Goal: Task Accomplishment & Management: Use online tool/utility

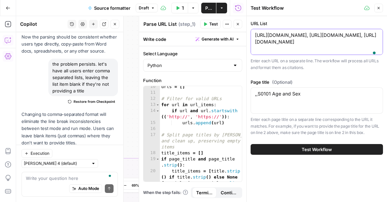
scroll to position [105, 0]
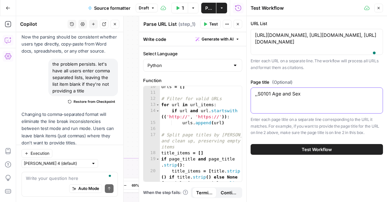
click at [305, 97] on textarea ",,S0101 Age and Sex" at bounding box center [316, 94] width 123 height 7
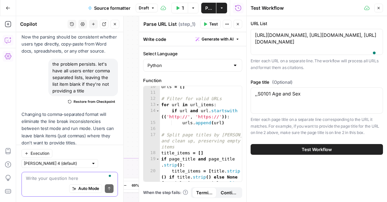
click at [51, 178] on textarea "To enrich screen reader interactions, please activate Accessibility in Grammarl…" at bounding box center [70, 178] width 88 height 7
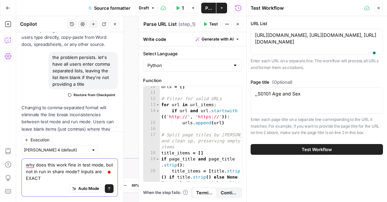
scroll to position [5818, 0]
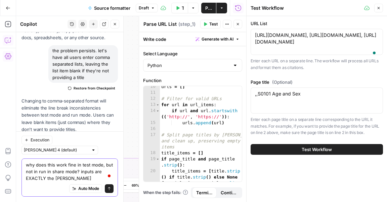
type textarea "why does this work fine in test mode, but not in run in share mode? inputs are …"
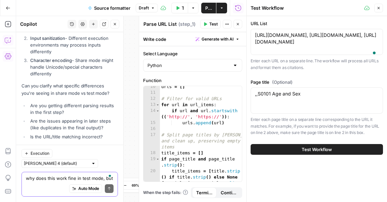
scroll to position [6079, 0]
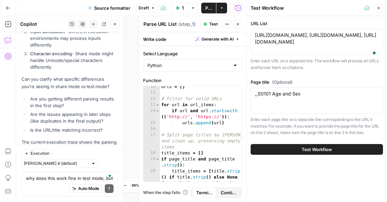
click at [59, 174] on div "why does this work fine in test mode, but not in run in share mode? inputs are …" at bounding box center [69, 184] width 96 height 25
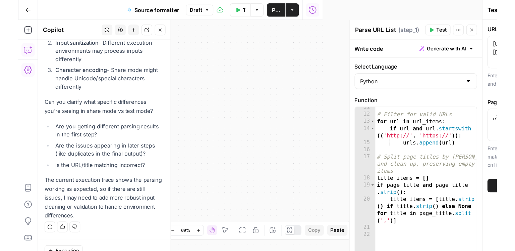
scroll to position [6031, 0]
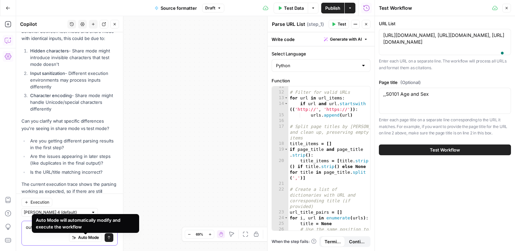
paste textarea "## Article sources ConsumerAffairs writers primarily rely on government data, i…"
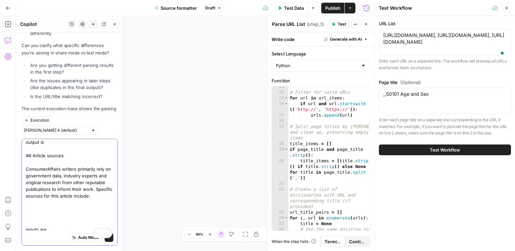
scroll to position [0, 0]
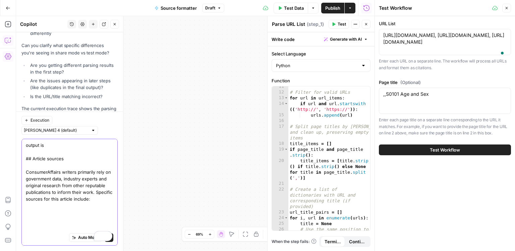
paste textarea "https://www.fema.gov/flood-maps, https://www.zillow.com/research/data/, https:/…"
paste textarea ",,S0101 Age and Sex"
type textarea "output is ## Article sources ConsumerAffairs writers primarily rely on governme…"
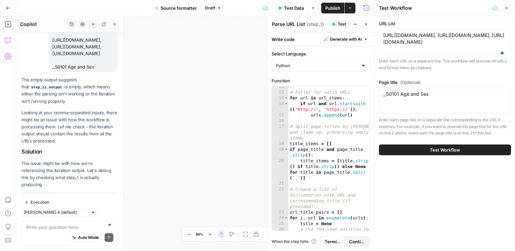
scroll to position [6378, 0]
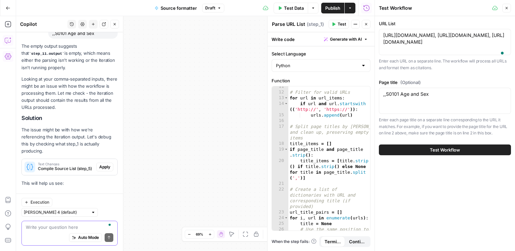
type textarea "f"
click at [386, 8] on icon "button" at bounding box center [507, 8] width 4 height 4
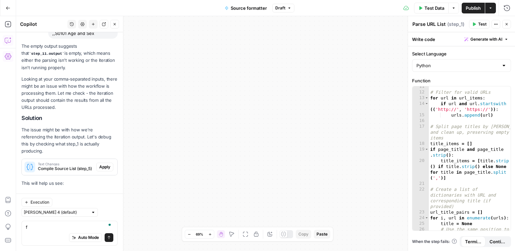
drag, startPoint x: 246, startPoint y: 57, endPoint x: 220, endPoint y: 50, distance: 26.5
click at [220, 50] on div "true false Workflow Input Settings Inputs Run Code · Python Parse URL List Step…" at bounding box center [265, 133] width 499 height 235
drag, startPoint x: 262, startPoint y: 83, endPoint x: 159, endPoint y: 56, distance: 105.8
click at [146, 43] on div "true false Workflow Input Settings Inputs Run Code · Python Parse URL List Step…" at bounding box center [265, 133] width 499 height 235
drag, startPoint x: 258, startPoint y: 89, endPoint x: 374, endPoint y: 82, distance: 116.0
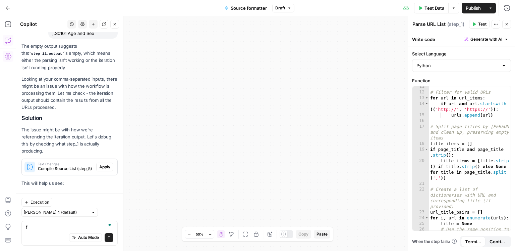
click at [374, 82] on div "true false Workflow Input Settings Inputs Run Code · Python Parse URL List Step…" at bounding box center [265, 133] width 499 height 235
drag, startPoint x: 235, startPoint y: 101, endPoint x: 405, endPoint y: 89, distance: 170.2
click at [386, 89] on body "ConsumerAffairs New Home Browse Insights Opportunities Your Data Recent Grids S…" at bounding box center [257, 125] width 515 height 251
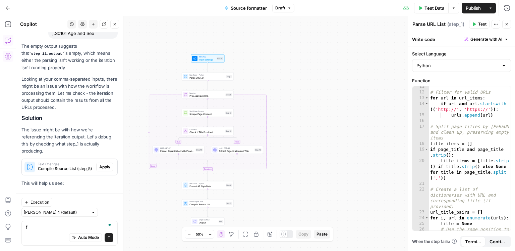
drag, startPoint x: 284, startPoint y: 104, endPoint x: 284, endPoint y: 157, distance: 52.7
click at [286, 158] on div "true false Workflow Input Settings Inputs Run Code · Python Parse URL List Step…" at bounding box center [265, 133] width 499 height 235
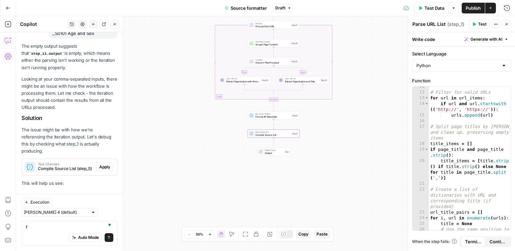
click at [101, 164] on span "Apply" at bounding box center [104, 167] width 11 height 6
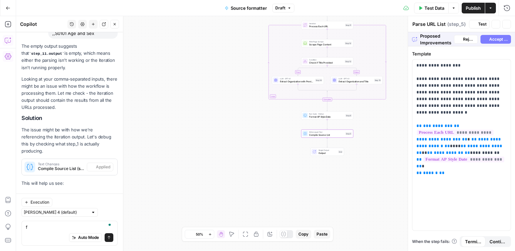
type textarea "Compile Source List"
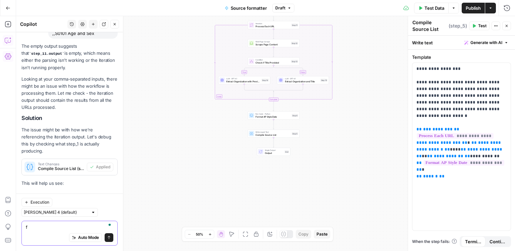
click at [58, 202] on textarea "f" at bounding box center [70, 227] width 88 height 7
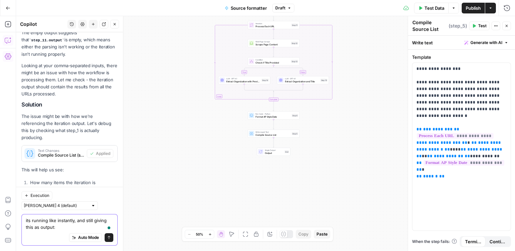
paste textarea "## Article sources ConsumerAffairs writers primarily rely on government data, i…"
type textarea "its running like instantly, and still giving this as output: ## Article sources…"
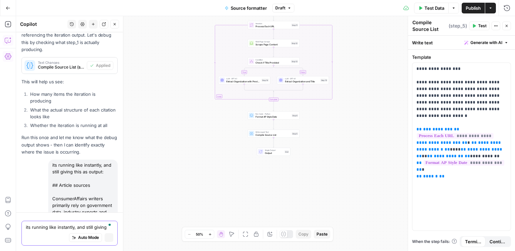
scroll to position [6257, 0]
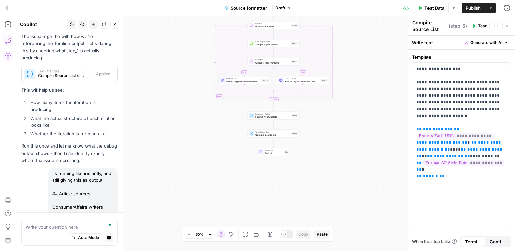
click at [276, 134] on span "Compile Source List" at bounding box center [273, 134] width 35 height 3
click at [278, 114] on span "Run Code · Python" at bounding box center [273, 113] width 35 height 3
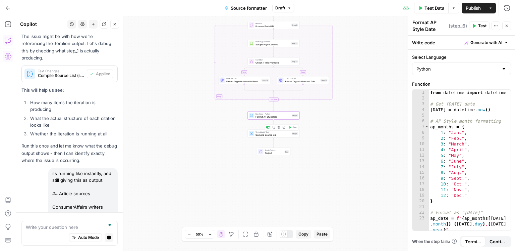
click at [266, 135] on span "Compile Source List" at bounding box center [273, 134] width 35 height 3
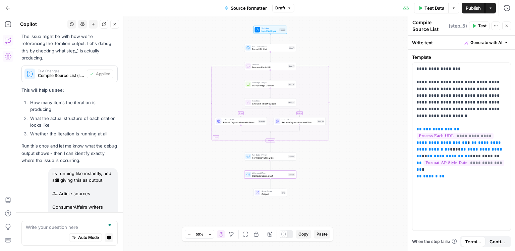
drag, startPoint x: 172, startPoint y: 89, endPoint x: 168, endPoint y: 130, distance: 40.7
click at [168, 130] on div "true false Workflow Input Settings Inputs Run Code · Python Parse URL List Step…" at bounding box center [265, 133] width 499 height 235
drag, startPoint x: 184, startPoint y: 120, endPoint x: 176, endPoint y: 153, distance: 33.9
click at [176, 153] on div "true false Workflow Input Settings Inputs Run Code · Python Parse URL List Step…" at bounding box center [265, 133] width 499 height 235
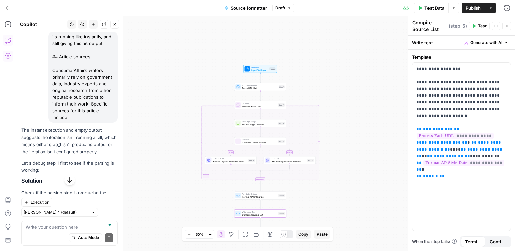
scroll to position [6606, 0]
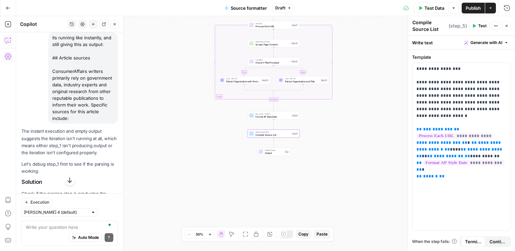
click at [104, 202] on span "Apply" at bounding box center [104, 216] width 11 height 6
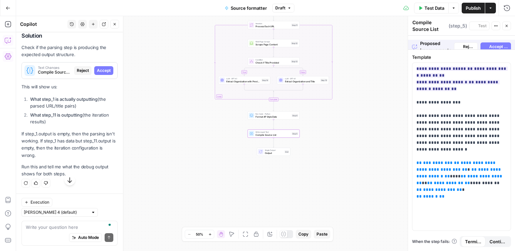
scroll to position [6402, 0]
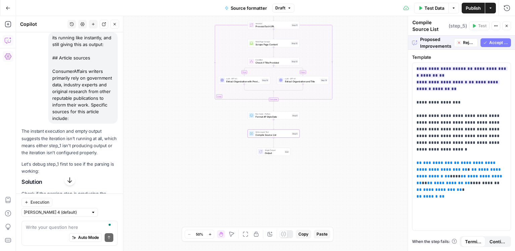
click at [104, 202] on span "Accept" at bounding box center [104, 216] width 14 height 6
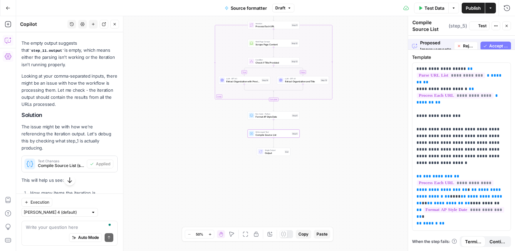
scroll to position [6628, 0]
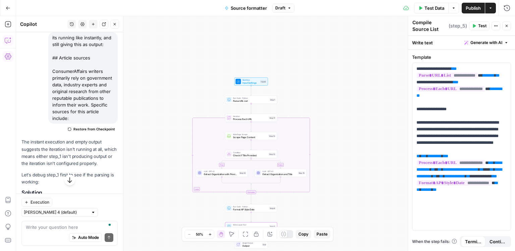
drag, startPoint x: 162, startPoint y: 78, endPoint x: 140, endPoint y: 174, distance: 98.8
click at [140, 174] on div "true false Workflow Input Settings Inputs Run Code · Python Parse URL List Step…" at bounding box center [265, 133] width 499 height 235
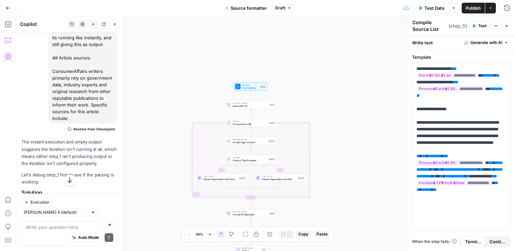
click at [59, 202] on div "Auto Mode Send" at bounding box center [70, 237] width 88 height 15
paste textarea "## Article sources ConsumerAffairs writers primarily rely on government data, i…"
type textarea "this is output after adding debgging ## Article sources ConsumerAffairs writers…"
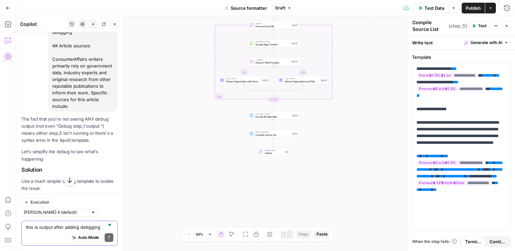
scroll to position [6946, 0]
click at [103, 201] on span "Apply" at bounding box center [104, 204] width 11 height 6
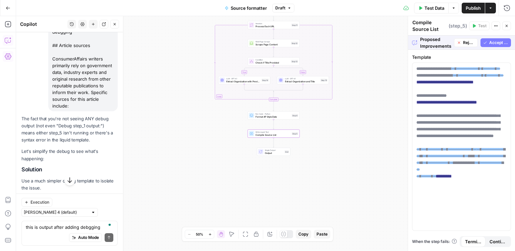
click at [103, 201] on span "Accept" at bounding box center [104, 204] width 14 height 6
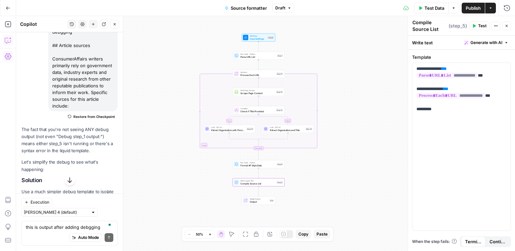
drag, startPoint x: 363, startPoint y: 82, endPoint x: 340, endPoint y: 170, distance: 90.8
click at [340, 170] on div "true false Workflow Input Settings Inputs Run Code · Python Parse URL List Step…" at bounding box center [265, 133] width 499 height 235
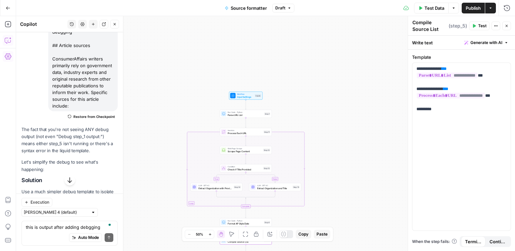
click at [386, 8] on button "Test Data" at bounding box center [431, 8] width 35 height 11
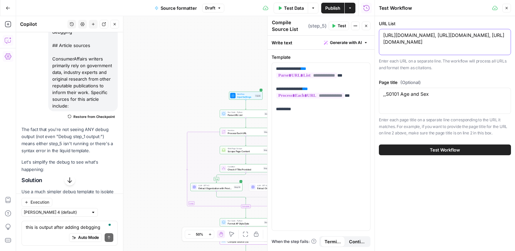
click at [386, 45] on textarea "https://www.fema.gov/flood-maps, https://www.zillow.com/research/data/, https:/…" at bounding box center [445, 38] width 123 height 13
click at [386, 106] on div ",,S0101 Age and Sex ,,S0101 Age and Sex" at bounding box center [445, 101] width 132 height 26
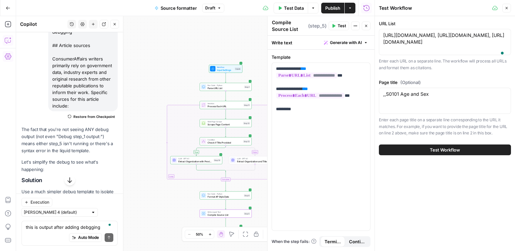
drag, startPoint x: 171, startPoint y: 80, endPoint x: 148, endPoint y: 50, distance: 37.6
click at [150, 53] on div "true false Workflow Input Settings Inputs Run Code · Python Parse URL List Step…" at bounding box center [195, 133] width 359 height 235
click at [386, 155] on button "Test Workflow" at bounding box center [445, 149] width 132 height 11
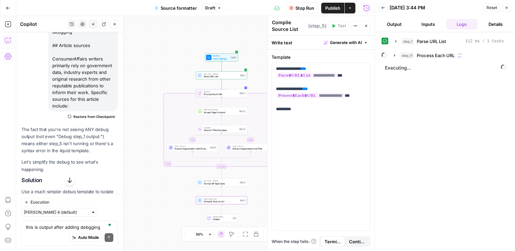
scroll to position [7047, 0]
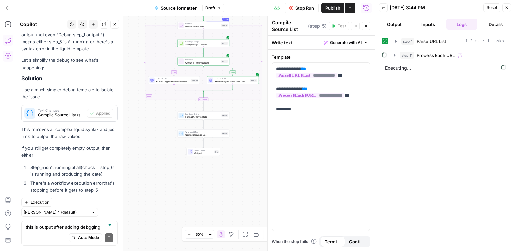
click at [386, 61] on div "step_1 Parse URL List 112 ms / 1 tasks step_11 Process Each URL Executing..." at bounding box center [445, 142] width 127 height 212
click at [386, 57] on span "Process Each URL" at bounding box center [436, 55] width 38 height 7
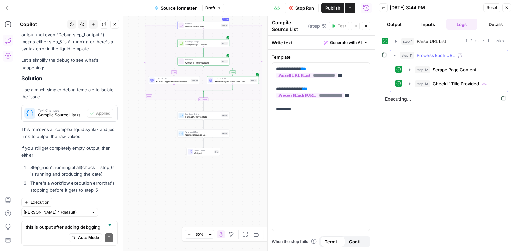
click at [386, 57] on span "Process Each URL" at bounding box center [436, 55] width 38 height 7
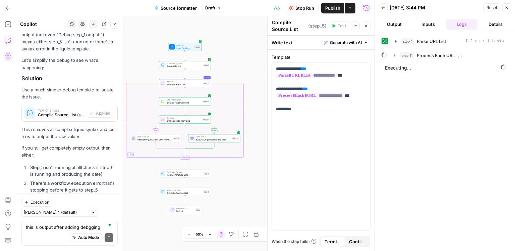
drag, startPoint x: 248, startPoint y: 142, endPoint x: 243, endPoint y: 194, distance: 52.2
click at [229, 200] on div "true false Workflow Input Settings Inputs Run Code · Python Parse URL List Step…" at bounding box center [195, 133] width 359 height 235
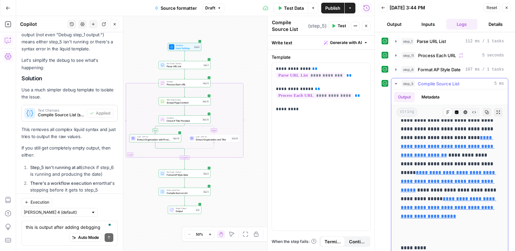
scroll to position [9, 0]
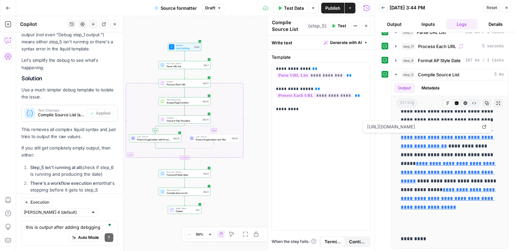
click at [370, 8] on button "Run History" at bounding box center [366, 8] width 11 height 11
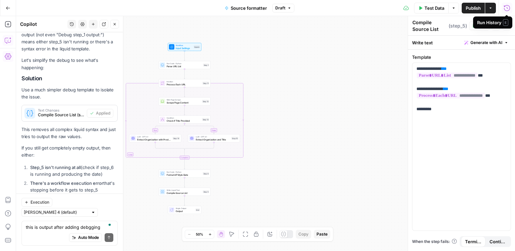
click at [386, 9] on icon "button" at bounding box center [507, 8] width 7 height 7
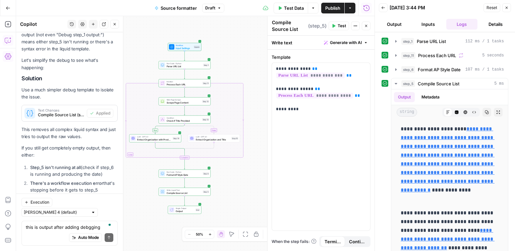
click at [386, 8] on div "Back 10/06/25 at 3:44 PM Reset Close" at bounding box center [445, 8] width 132 height 10
click at [386, 8] on button "Back" at bounding box center [383, 7] width 9 height 9
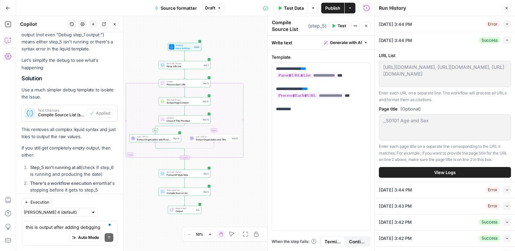
click at [386, 26] on button "Collapse" at bounding box center [507, 24] width 8 height 8
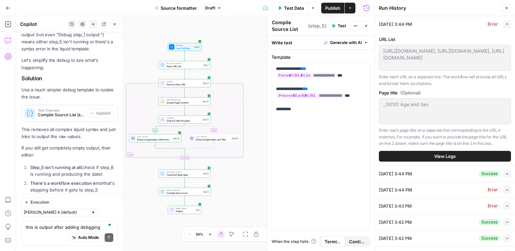
click at [386, 159] on span "View Logs" at bounding box center [445, 156] width 21 height 7
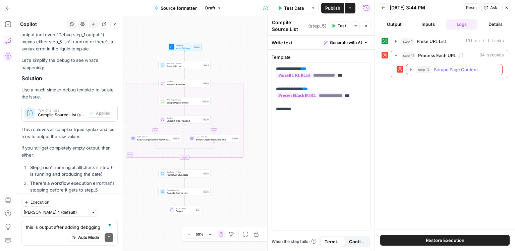
click at [386, 68] on span "Scrape Page Content" at bounding box center [456, 69] width 44 height 7
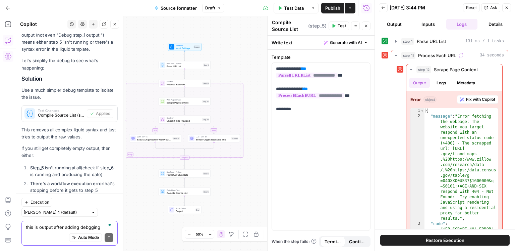
click at [97, 202] on textarea "this is output after adding debgging ## Article sources ConsumerAffairs writers…" at bounding box center [70, 227] width 88 height 7
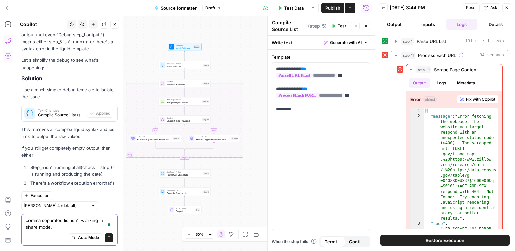
scroll to position [7054, 0]
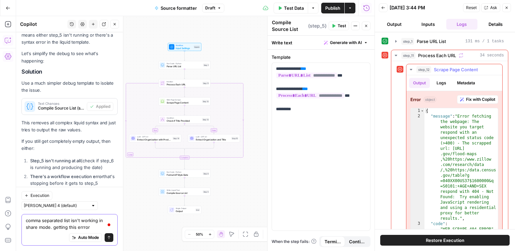
type textarea "comma separated list isn't working in share mode. getting this errror"
drag, startPoint x: 470, startPoint y: 177, endPoint x: 455, endPoint y: 147, distance: 34.2
click at [386, 177] on div "{ "message" : "Error fetching the webpage: The website you target respond with …" at bounding box center [462, 178] width 74 height 140
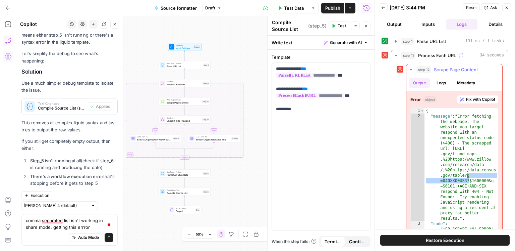
type textarea "**********"
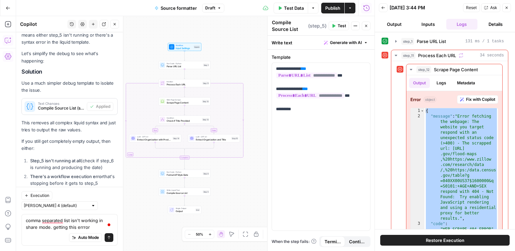
click at [102, 202] on div "Auto Mode Send" at bounding box center [70, 237] width 88 height 15
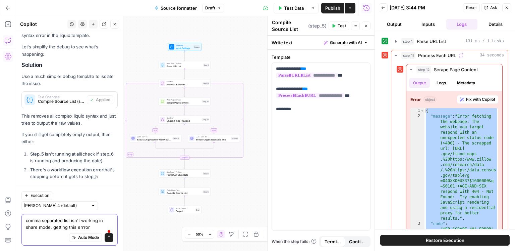
paste textarea "{ "message": "Error fetching the webpage: The website you target respond with a…"
type textarea "comma separated list isn't working in share mode. getting this errror { "messag…"
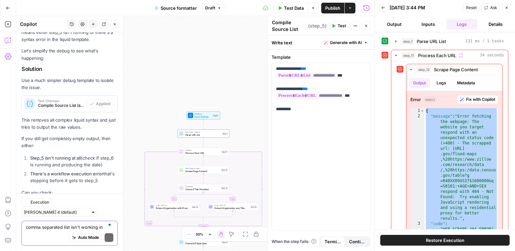
scroll to position [7333, 0]
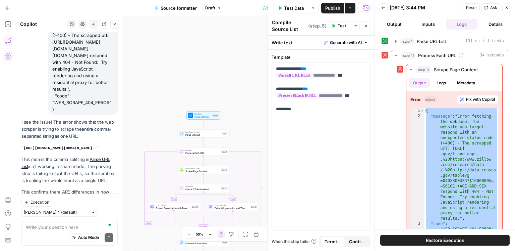
click at [60, 202] on div "Auto Mode Send" at bounding box center [70, 237] width 88 height 15
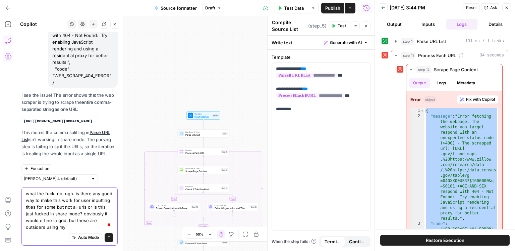
scroll to position [7367, 0]
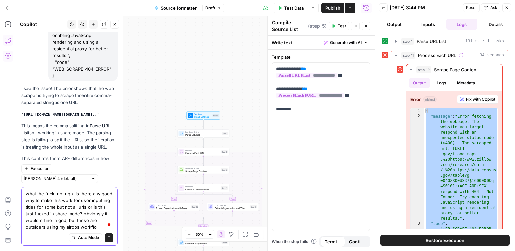
type textarea "what the fuck. no. ugh. is there any good way to make this work for user inputt…"
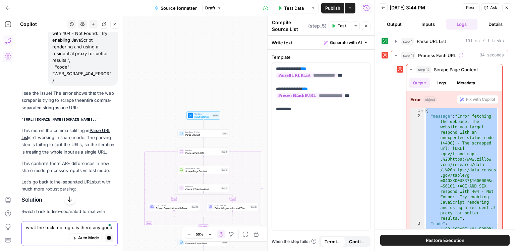
scroll to position [7136, 0]
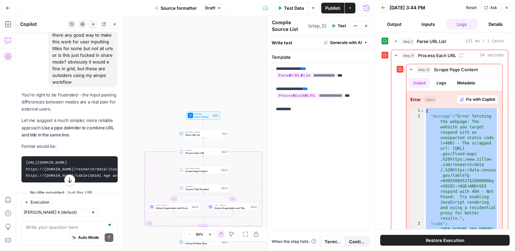
scroll to position [7676, 0]
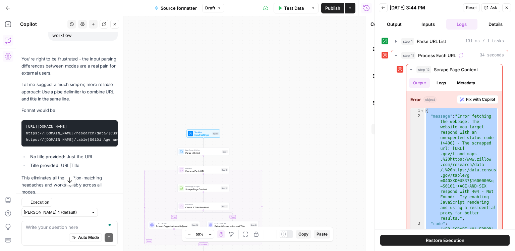
type textarea "Inputs"
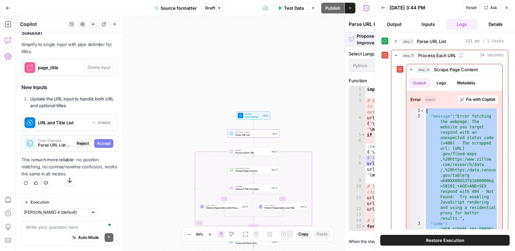
scroll to position [7429, 0]
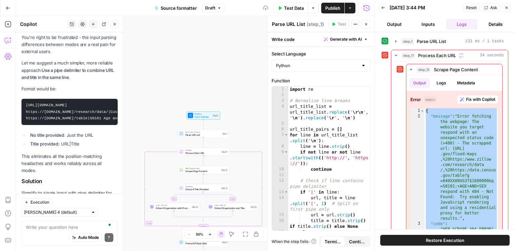
scroll to position [7711, 0]
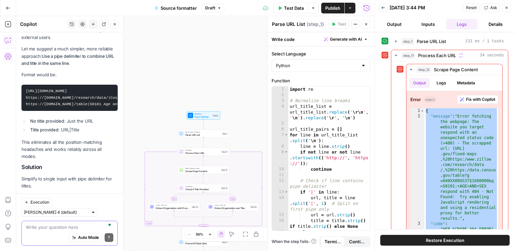
drag, startPoint x: 57, startPoint y: 226, endPoint x: 61, endPoint y: 195, distance: 31.1
click at [57, 226] on textarea "To enrich screen reader interactions, please activate Accessibility in Grammarl…" at bounding box center [70, 227] width 88 height 7
type textarea "fix step 5"
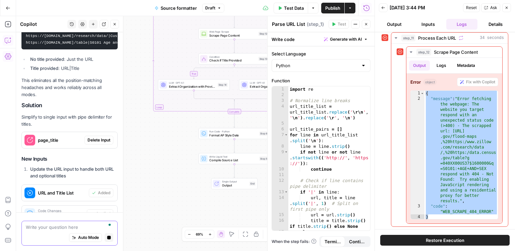
scroll to position [7492, 0]
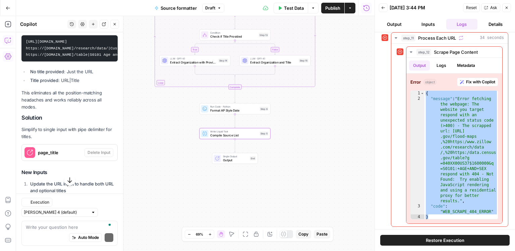
type textarea "Compile Source List"
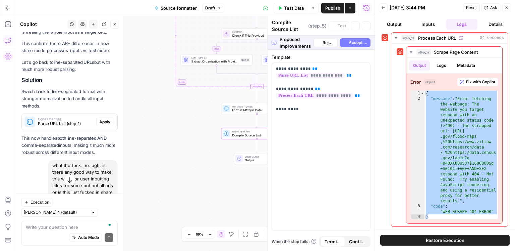
scroll to position [7773, 0]
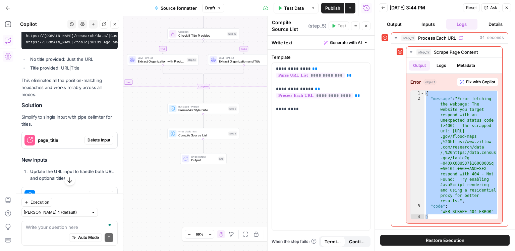
click at [330, 5] on span "Publish" at bounding box center [333, 8] width 15 height 7
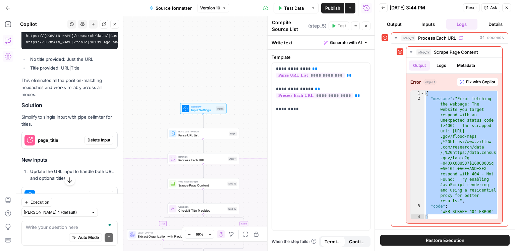
scroll to position [7802, 0]
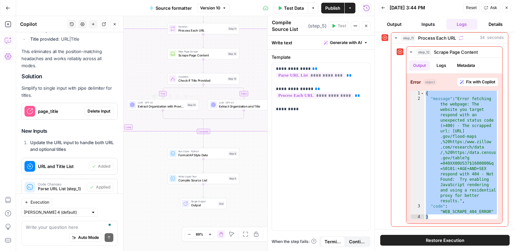
click at [213, 181] on span "Compile Source List" at bounding box center [203, 180] width 48 height 5
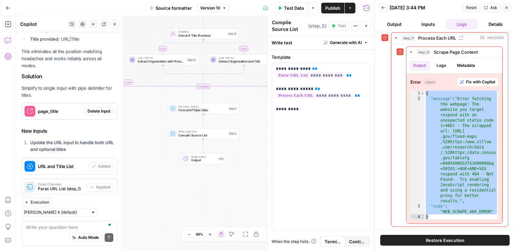
click at [63, 230] on div "Auto Mode Send" at bounding box center [70, 237] width 88 height 15
type textarea "that didnt fix it"
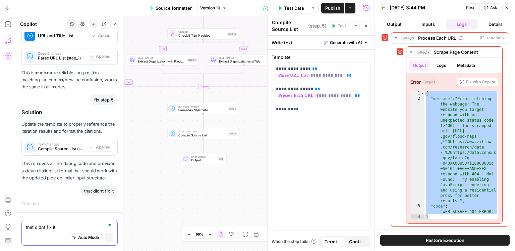
scroll to position [7527, 0]
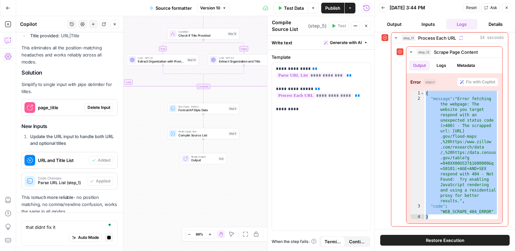
click at [508, 8] on icon "button" at bounding box center [507, 8] width 4 height 4
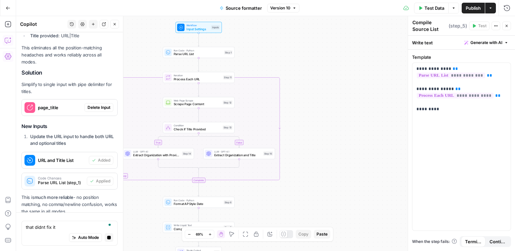
drag, startPoint x: 310, startPoint y: 100, endPoint x: 308, endPoint y: 238, distance: 138.3
click at [308, 239] on body "ConsumerAffairs New Home Browse Insights Opportunities Your Data Recent Grids S…" at bounding box center [257, 125] width 515 height 251
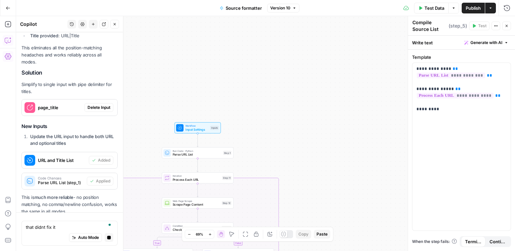
click at [314, 136] on div "true false Workflow Input Settings Inputs Run Code · Python Parse URL List Step…" at bounding box center [265, 133] width 499 height 235
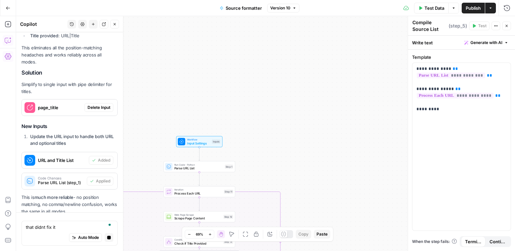
click at [202, 139] on span "Workflow" at bounding box center [198, 140] width 23 height 4
click at [206, 141] on span "Input Settings" at bounding box center [198, 143] width 23 height 5
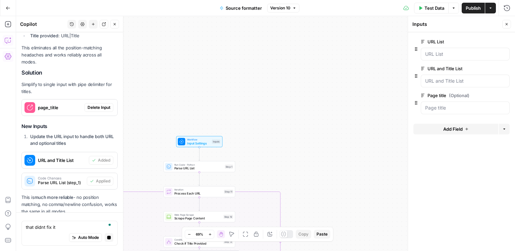
click at [490, 40] on span "edit field" at bounding box center [485, 41] width 15 height 5
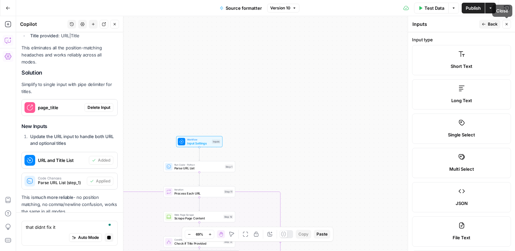
drag, startPoint x: 504, startPoint y: 25, endPoint x: 482, endPoint y: 47, distance: 31.3
click at [476, 63] on div "Inputs Inputs Back Close Input type Short Text Long Text Single Select Multi Se…" at bounding box center [461, 133] width 107 height 235
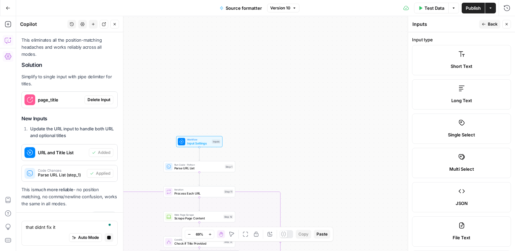
click at [507, 22] on icon "button" at bounding box center [507, 24] width 4 height 4
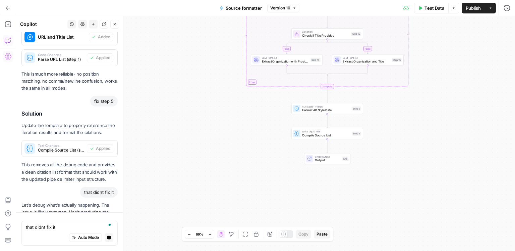
drag, startPoint x: 101, startPoint y: 147, endPoint x: 102, endPoint y: 141, distance: 6.4
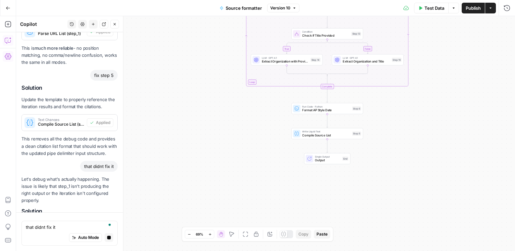
scroll to position [7683, 0]
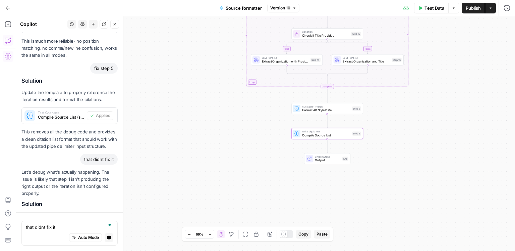
click at [106, 236] on span "Apply" at bounding box center [104, 239] width 11 height 6
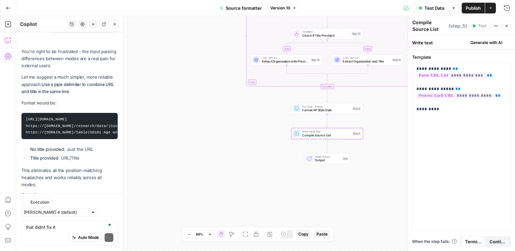
scroll to position [7983, 0]
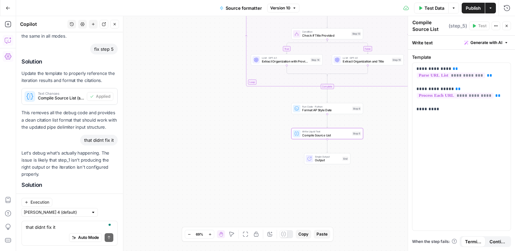
click at [106, 232] on p "Run this and tell me what you see. If step_1.output is empty or not an array, t…" at bounding box center [69, 242] width 96 height 21
click at [56, 232] on div "Auto Mode Send" at bounding box center [70, 237] width 88 height 15
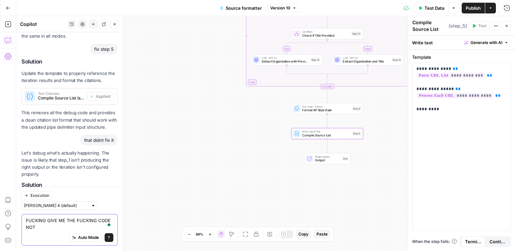
scroll to position [7990, 0]
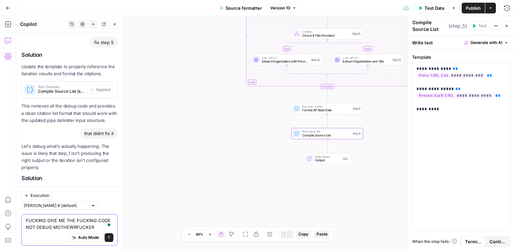
type textarea "FUCKING GIVE ME THE FUCKING CODE NOT DEBUG MOTHEWRFUCKER"
click at [107, 237] on span "Send" at bounding box center [107, 237] width 0 height 0
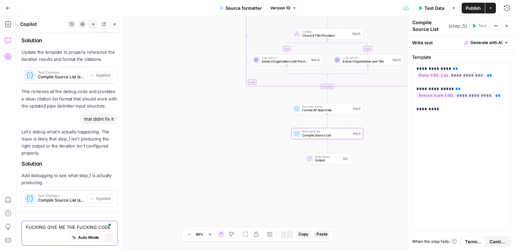
scroll to position [7722, 0]
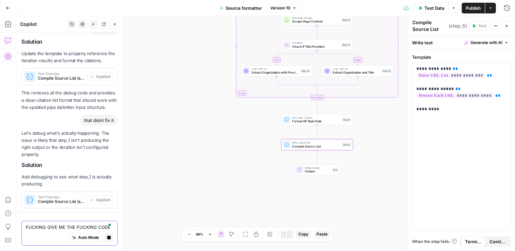
drag, startPoint x: 212, startPoint y: 119, endPoint x: 133, endPoint y: 201, distance: 113.4
click at [133, 201] on div "true false Workflow Input Settings Inputs Run Code · Python Parse URL List Step…" at bounding box center [265, 133] width 499 height 235
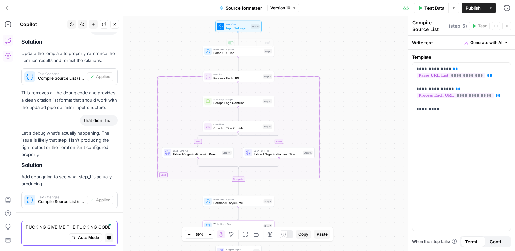
click at [241, 27] on span "Input Settings" at bounding box center [237, 28] width 23 height 5
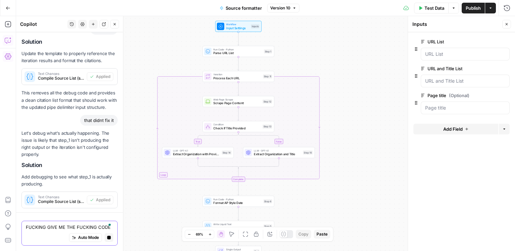
click at [506, 41] on icon "button" at bounding box center [506, 42] width 4 height 4
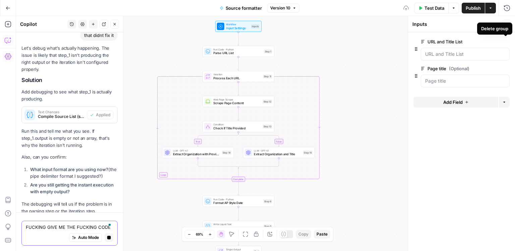
click at [504, 70] on button "Delete group" at bounding box center [506, 68] width 8 height 8
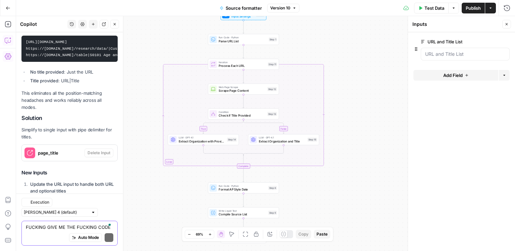
scroll to position [8094, 0]
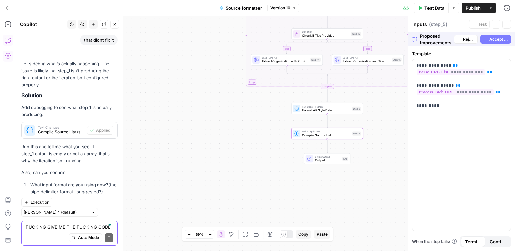
type textarea "Compile Source List"
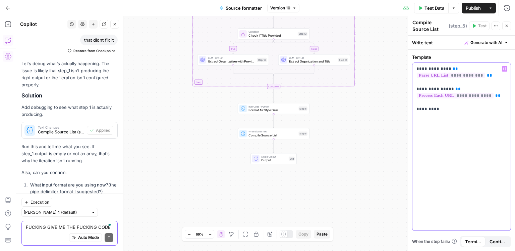
click at [441, 108] on p "**********" at bounding box center [462, 88] width 91 height 47
click at [70, 224] on textarea "FUCKING GIVE ME THE FUCKING CODE NOT DEBUG MOTHEWRFUCKER" at bounding box center [70, 227] width 88 height 7
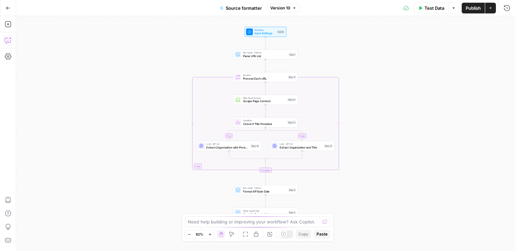
click at [12, 42] on button "Copilot" at bounding box center [8, 40] width 11 height 11
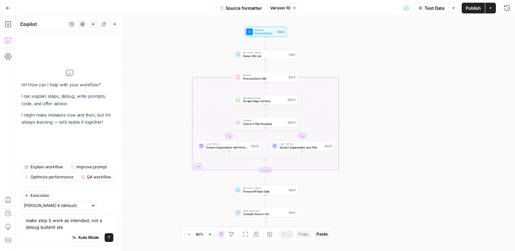
type textarea "make step 5 work as intended, not a debug bullshit step"
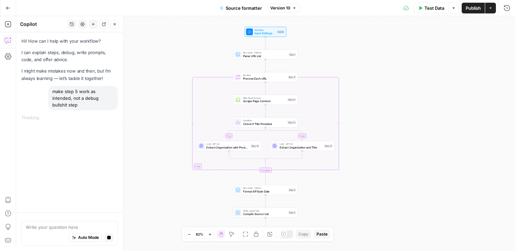
drag, startPoint x: 395, startPoint y: 216, endPoint x: 372, endPoint y: 113, distance: 105.9
click at [372, 113] on div "true false Workflow Input Settings Inputs Run Code · Python Parse URL List Step…" at bounding box center [265, 133] width 499 height 235
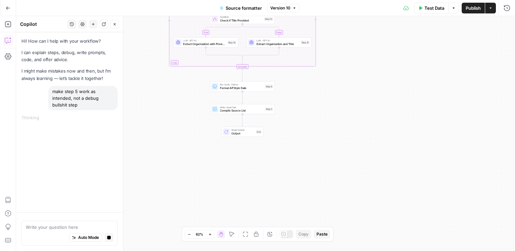
click at [241, 106] on span "Write Liquid Text" at bounding box center [242, 106] width 44 height 3
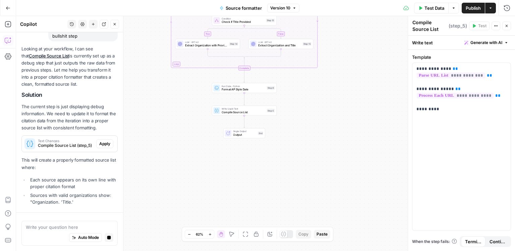
click at [103, 150] on div "Looking at your workflow, I can see that Compile Source List is currently set u…" at bounding box center [69, 126] width 96 height 162
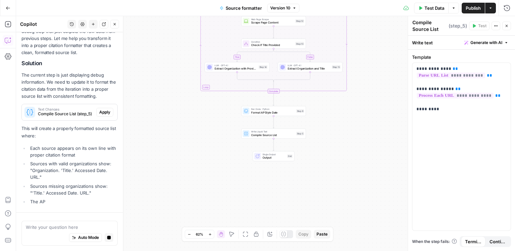
click at [104, 143] on div "Looking at your workflow, I can see that Compile Source List is currently set u…" at bounding box center [69, 110] width 96 height 193
click at [103, 117] on div "Text Changes Compile Source List (step_5) Apply" at bounding box center [70, 112] width 96 height 16
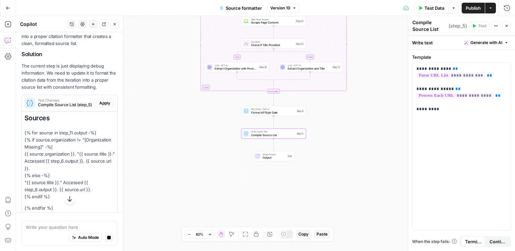
click at [102, 115] on h1 "Sources" at bounding box center [69, 118] width 90 height 8
click at [103, 102] on span "Apply" at bounding box center [104, 103] width 11 height 6
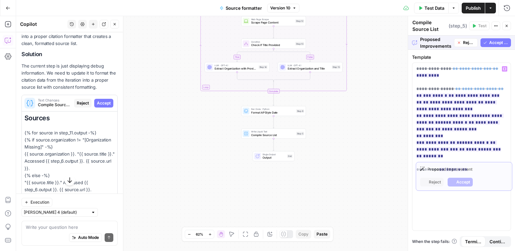
click at [494, 42] on span "Accept All" at bounding box center [499, 43] width 19 height 6
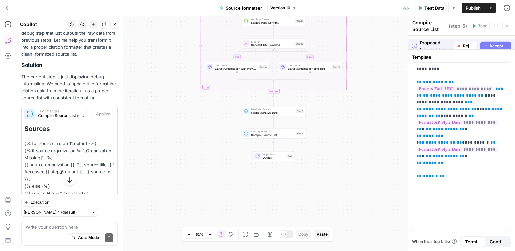
scroll to position [120, 0]
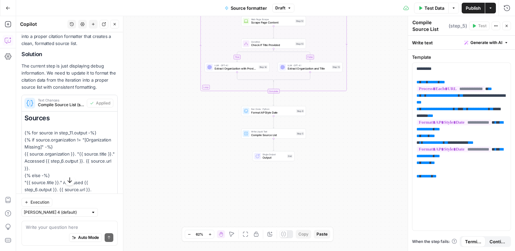
click at [473, 8] on span "Publish" at bounding box center [473, 8] width 15 height 7
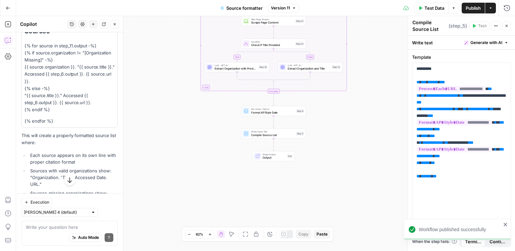
scroll to position [248, 0]
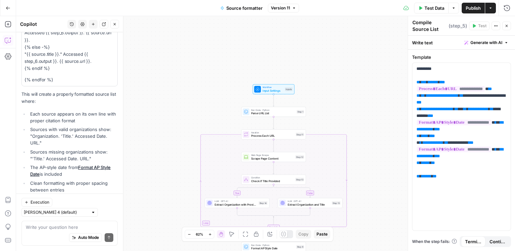
click at [429, 10] on span "Test Data" at bounding box center [435, 8] width 20 height 7
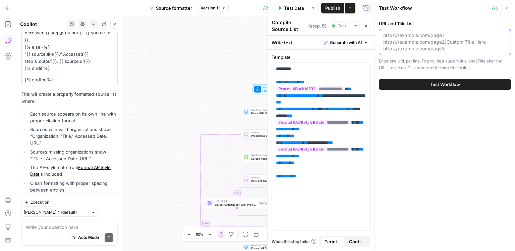
click at [430, 39] on textarea "URL and Title List" at bounding box center [445, 42] width 123 height 20
paste textarea "[URL][DOMAIN_NAME] [URL][DOMAIN_NAME] https://[DOMAIN_NAME]/table?g=040XX00US37…"
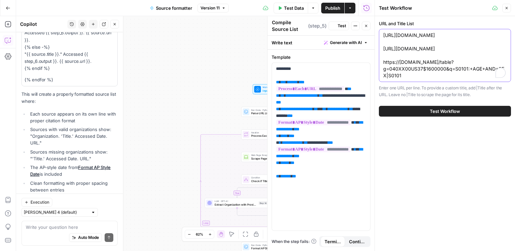
type textarea "[URL][DOMAIN_NAME] [URL][DOMAIN_NAME] https://[DOMAIN_NAME]/table?g=040XX00US37…"
click at [439, 110] on span "Test Workflow" at bounding box center [445, 111] width 30 height 7
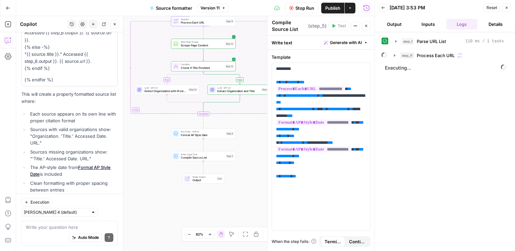
click at [58, 234] on div "Auto Mode Send" at bounding box center [70, 237] width 88 height 15
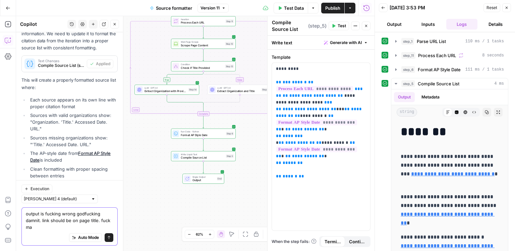
scroll to position [166, 0]
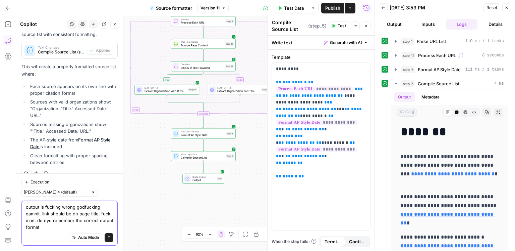
type textarea "output is fucking wrong godfucking damnit. link should be on page title. fuck m…"
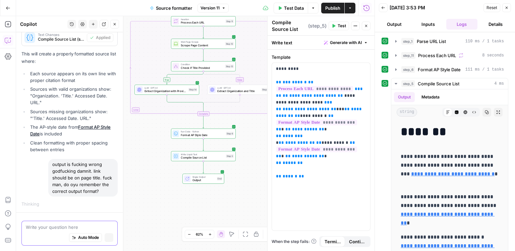
scroll to position [175, 0]
click at [419, 72] on button "step_6 Format AP Style Date 111 ms / 1 tasks" at bounding box center [450, 69] width 117 height 11
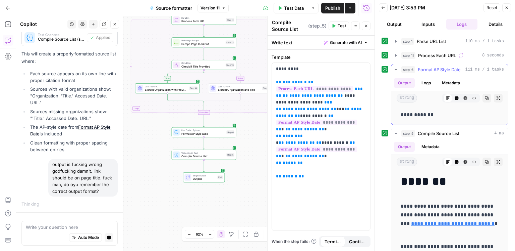
click at [419, 72] on button "step_6 Format AP Style Date 111 ms / 1 tasks" at bounding box center [450, 69] width 117 height 11
click at [427, 60] on button "step_11 Process Each URL 8 seconds" at bounding box center [450, 55] width 117 height 11
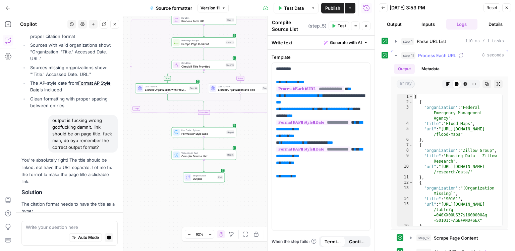
click at [427, 58] on span "Process Each URL" at bounding box center [437, 55] width 38 height 7
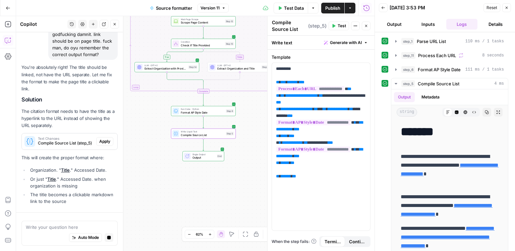
click at [105, 154] on p "This will create the proper format where:" at bounding box center [69, 157] width 96 height 7
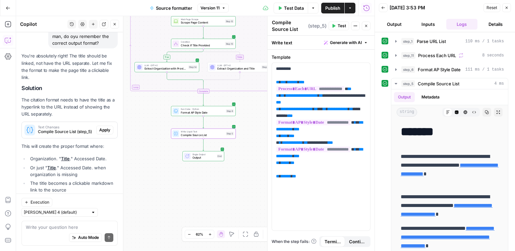
click at [104, 127] on span "Apply" at bounding box center [104, 130] width 11 height 6
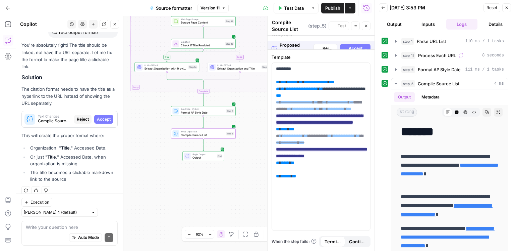
scroll to position [323, 0]
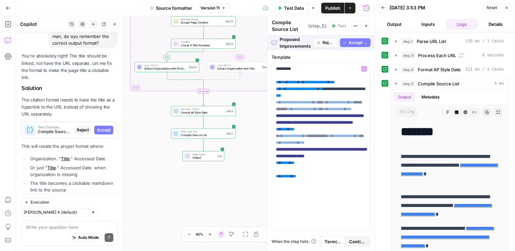
click at [355, 47] on div "Proposed Improvements Reject Accept All" at bounding box center [321, 43] width 107 height 14
click at [350, 44] on span "Accept All" at bounding box center [358, 43] width 19 height 6
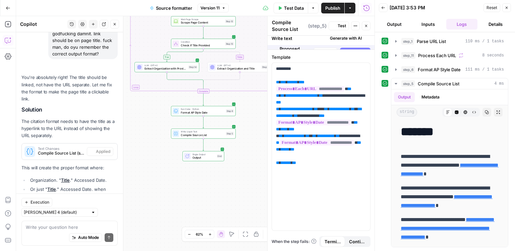
scroll to position [344, 0]
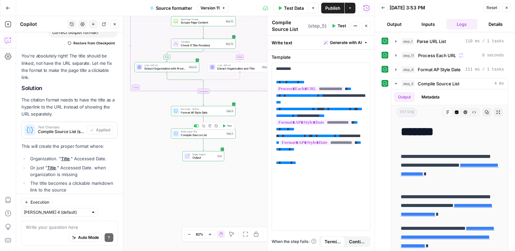
click at [230, 126] on span "Test" at bounding box center [229, 126] width 5 height 4
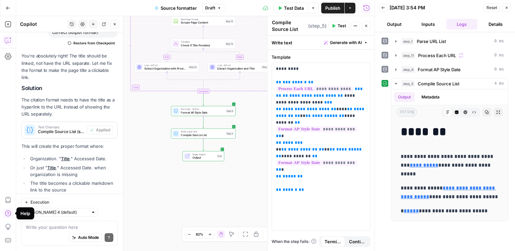
click at [56, 221] on div "Write your question here Auto Mode Send" at bounding box center [69, 232] width 96 height 25
click at [54, 226] on textarea at bounding box center [70, 227] width 88 height 7
type textarea "why missing organization group for census"
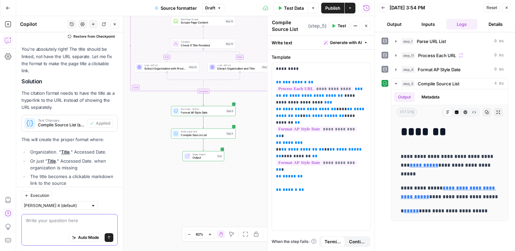
scroll to position [336, 0]
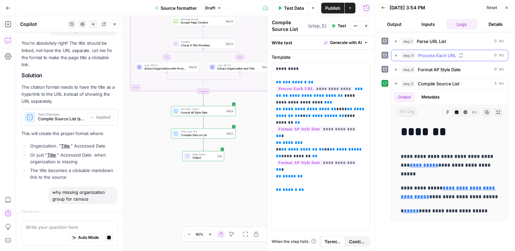
click at [447, 53] on span "Process Each URL" at bounding box center [437, 55] width 38 height 7
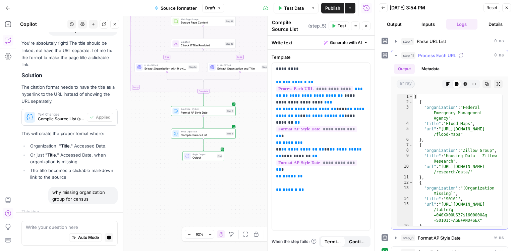
click at [447, 53] on span "Process Each URL" at bounding box center [437, 55] width 38 height 7
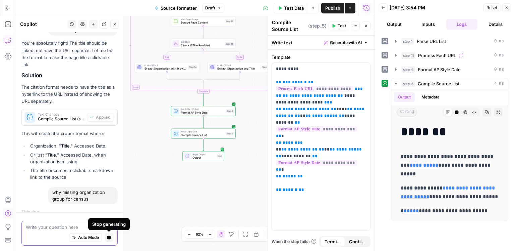
click at [107, 237] on span "Stop generating" at bounding box center [107, 237] width 0 height 0
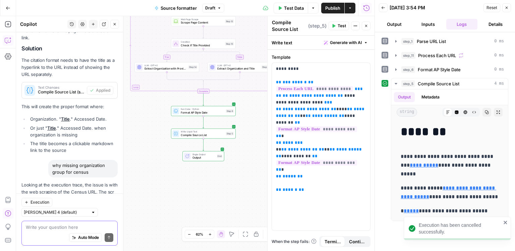
click at [62, 229] on textarea at bounding box center [70, 227] width 88 height 7
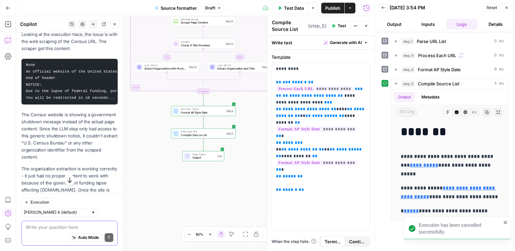
scroll to position [547, 0]
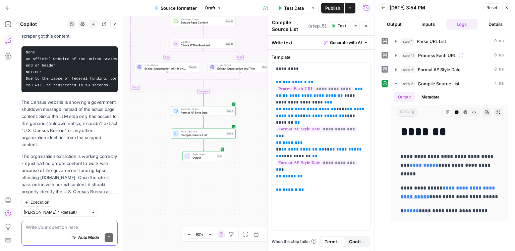
click at [42, 227] on textarea at bounding box center [70, 227] width 88 height 7
click at [424, 51] on button "step_11 Process Each URL 0 ms" at bounding box center [450, 55] width 117 height 11
click at [427, 54] on span "Process Each URL" at bounding box center [437, 55] width 38 height 7
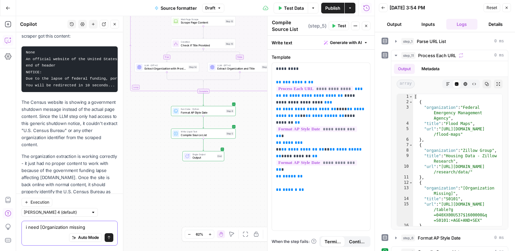
click at [69, 229] on textarea "i need [Organization missing" at bounding box center [70, 227] width 88 height 7
click at [91, 229] on textarea "i need [Organization Missing" at bounding box center [70, 227] width 88 height 7
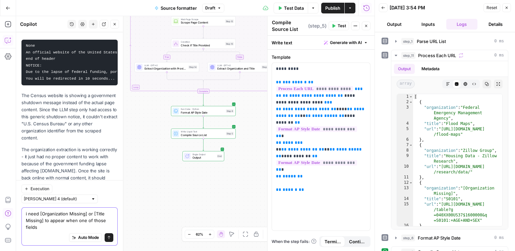
scroll to position [560, 0]
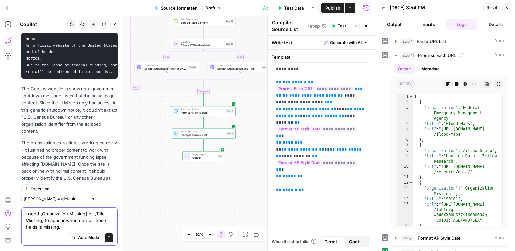
type textarea "i need [Organization Missing] or [Title Missing] to appear when one of those fi…"
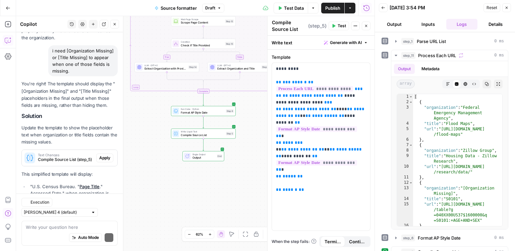
scroll to position [748, 0]
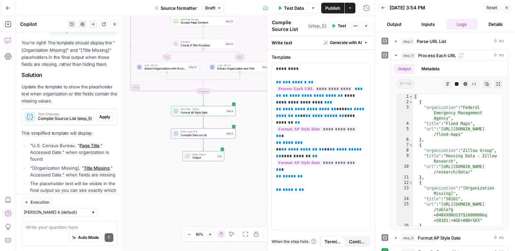
click at [108, 114] on span "Apply" at bounding box center [104, 117] width 11 height 6
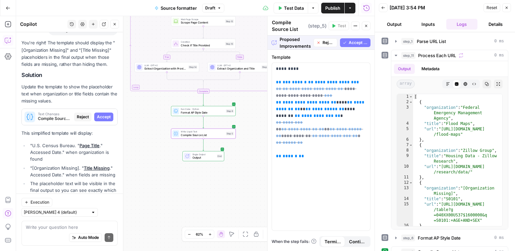
click at [108, 114] on span "Accept" at bounding box center [104, 117] width 14 height 6
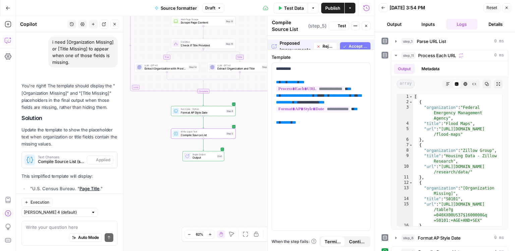
scroll to position [770, 0]
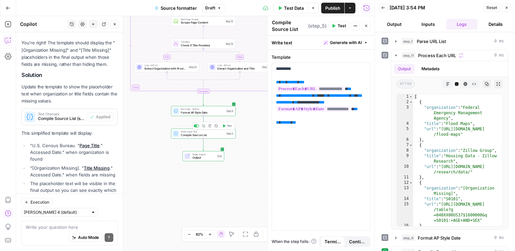
click at [231, 125] on span "Test" at bounding box center [229, 126] width 5 height 4
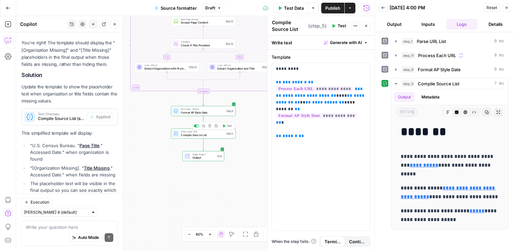
click at [217, 133] on span "Compile Source List" at bounding box center [202, 135] width 43 height 4
click at [328, 8] on span "Publish" at bounding box center [333, 8] width 15 height 7
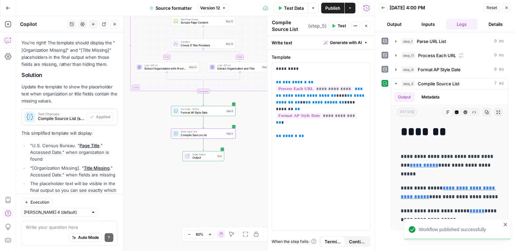
click at [386, 10] on button "Back" at bounding box center [383, 7] width 9 height 9
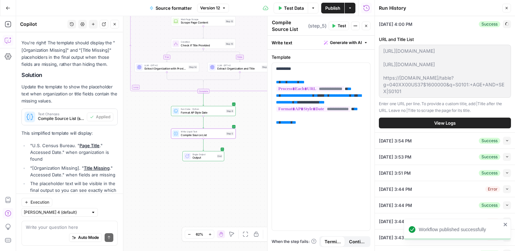
scroll to position [186, 0]
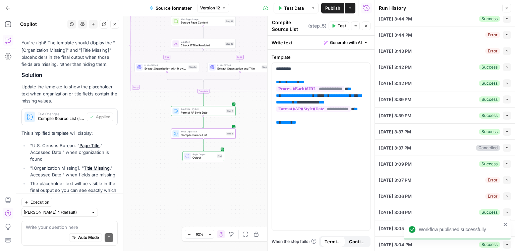
click at [507, 225] on icon "close" at bounding box center [505, 223] width 3 height 3
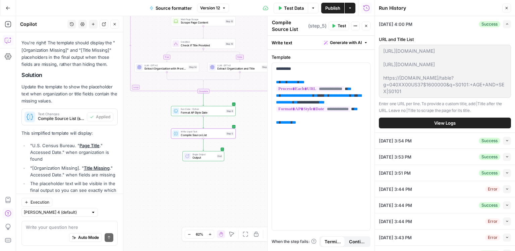
click at [509, 26] on icon "button" at bounding box center [508, 24] width 4 height 4
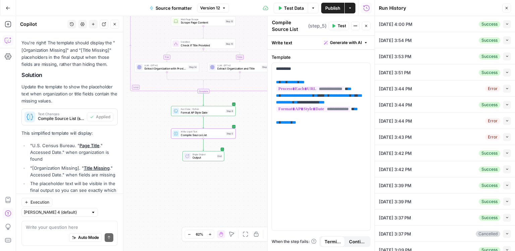
scroll to position [86, 0]
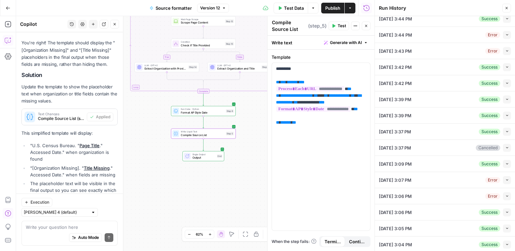
click at [506, 243] on icon "button" at bounding box center [508, 244] width 4 height 4
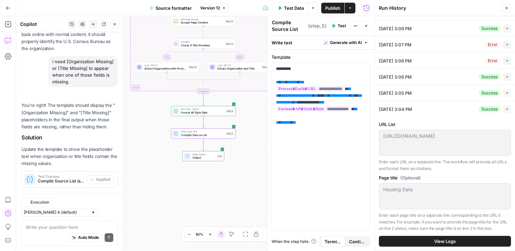
scroll to position [770, 0]
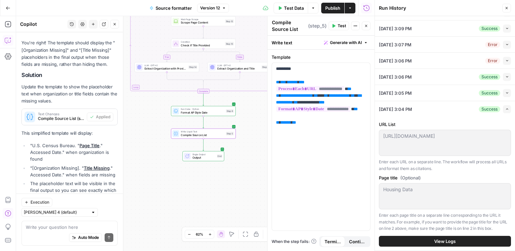
click at [428, 240] on button "View Logs" at bounding box center [445, 241] width 132 height 11
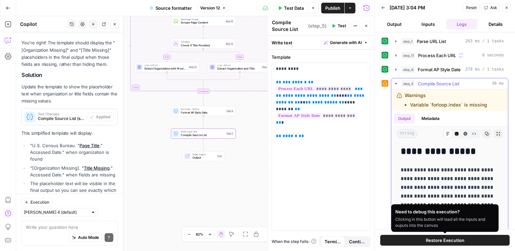
click at [430, 170] on p "**********" at bounding box center [450, 191] width 98 height 52
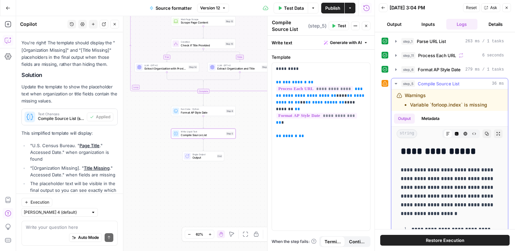
drag, startPoint x: 427, startPoint y: 212, endPoint x: 401, endPoint y: 153, distance: 64.2
click at [401, 153] on div "**********" at bounding box center [450, 217] width 106 height 148
copy div "**********"
click at [68, 225] on textarea at bounding box center [70, 227] width 88 height 7
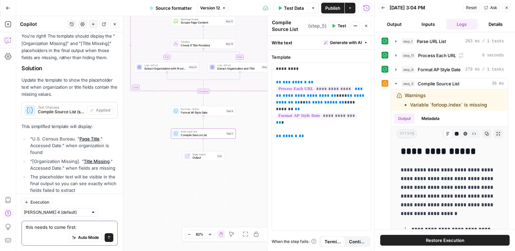
paste textarea "Article sources ConsumerAffairs writers primarily rely on government data, indu…"
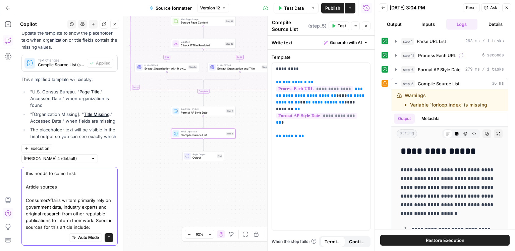
click at [27, 187] on textarea "this needs to come first: Article sources ConsumerAffairs writers primarily rel…" at bounding box center [70, 200] width 88 height 60
click at [61, 186] on textarea "this needs to come first: **Article sources ConsumerAffairs writers primarily r…" at bounding box center [70, 200] width 88 height 60
type textarea "this needs to come first: **Article sources** ConsumerAffairs writers primarily…"
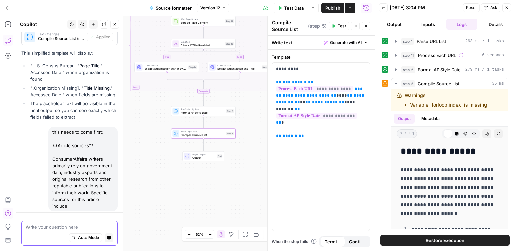
scroll to position [807, 0]
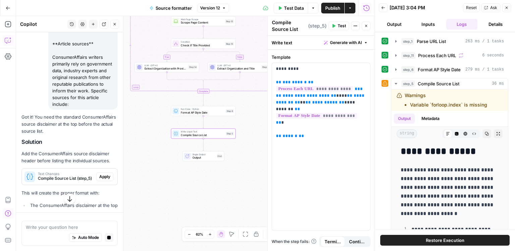
click at [105, 172] on button "Apply" at bounding box center [104, 176] width 17 height 9
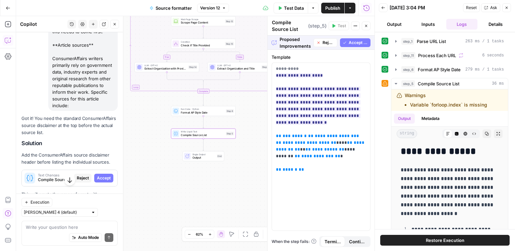
drag, startPoint x: 106, startPoint y: 162, endPoint x: 157, endPoint y: 136, distance: 57.5
click at [106, 175] on span "Accept" at bounding box center [104, 178] width 14 height 6
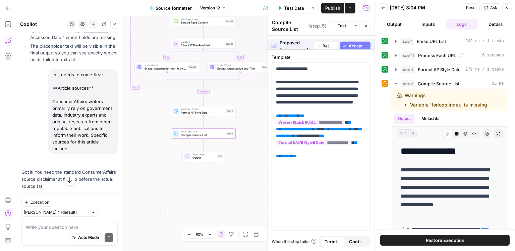
scroll to position [950, 0]
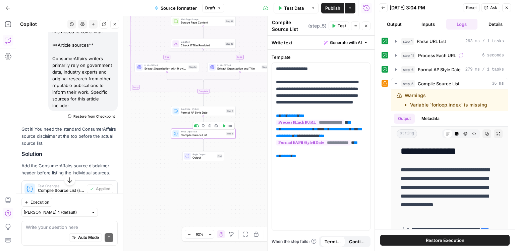
click at [231, 124] on span "Test" at bounding box center [229, 126] width 5 height 4
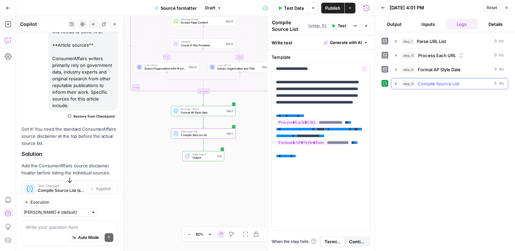
click at [434, 87] on button "step_5 Compile Source List 6 ms" at bounding box center [450, 83] width 117 height 11
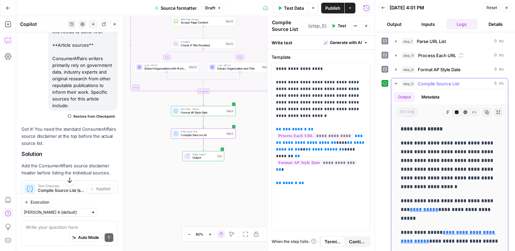
scroll to position [16, 0]
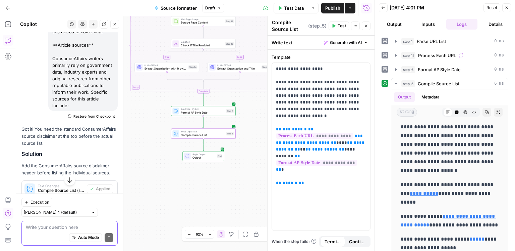
click at [46, 225] on textarea at bounding box center [70, 227] width 88 height 7
type textarea "n"
type textarea "sources need to be in an ordereed list"
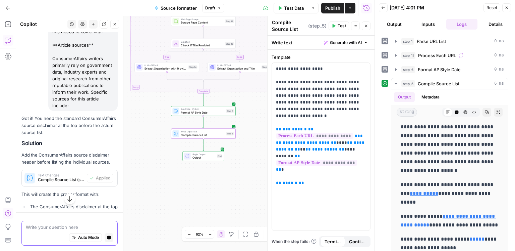
scroll to position [954, 0]
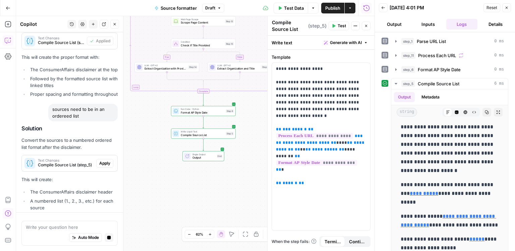
click at [79, 171] on div "Solution Convert the sources to a numbered ordered list format after the discla…" at bounding box center [69, 173] width 96 height 97
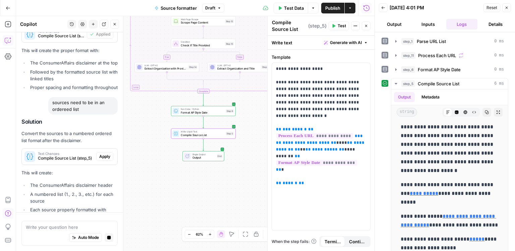
click at [109, 153] on span "Apply" at bounding box center [104, 156] width 11 height 6
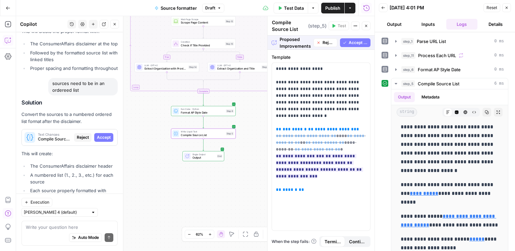
click at [105, 134] on span "Accept" at bounding box center [104, 137] width 14 height 6
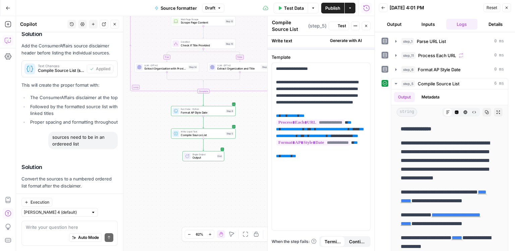
scroll to position [0, 0]
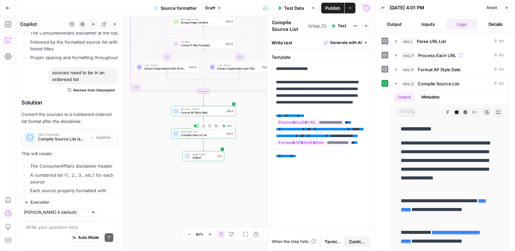
click at [233, 128] on button "Test" at bounding box center [227, 125] width 13 height 5
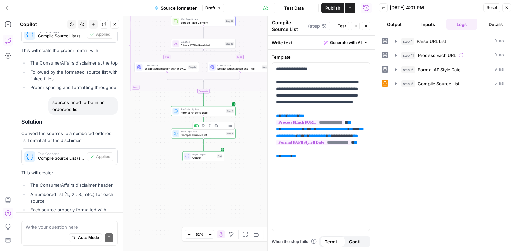
scroll to position [1134, 0]
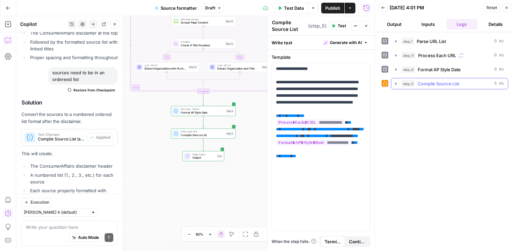
click at [421, 88] on div "step_5 Compile Source List 6 ms" at bounding box center [449, 83] width 117 height 11
click at [423, 86] on span "Compile Source List" at bounding box center [439, 83] width 42 height 7
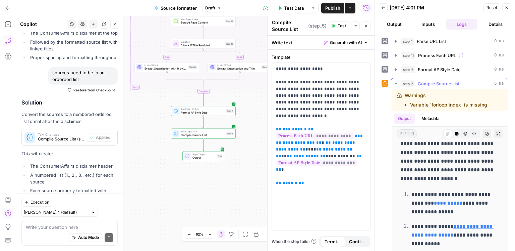
scroll to position [31, 0]
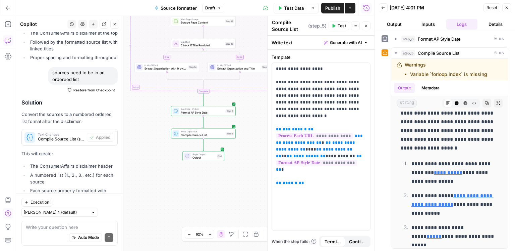
click at [327, 7] on span "Publish" at bounding box center [333, 8] width 15 height 7
click at [297, 11] on button "Test Data" at bounding box center [291, 8] width 35 height 11
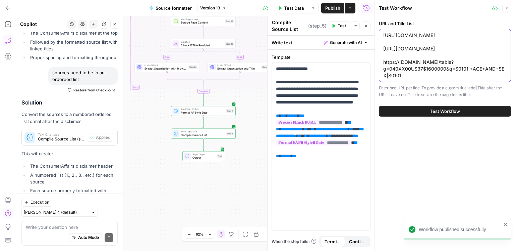
click at [400, 56] on textarea "[URL][DOMAIN_NAME] [URL][DOMAIN_NAME] https://[DOMAIN_NAME]/table?g=040XX00US37…" at bounding box center [445, 55] width 123 height 47
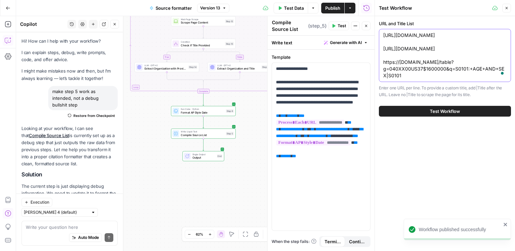
scroll to position [1134, 0]
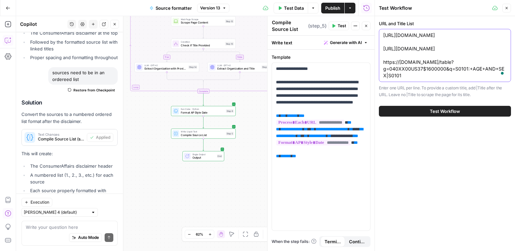
click at [427, 48] on textarea "[URL][DOMAIN_NAME] [URL][DOMAIN_NAME] https://[DOMAIN_NAME]/table?g=040XX00US37…" at bounding box center [445, 55] width 123 height 47
paste textarea "[URL][DOMAIN_NAME]"
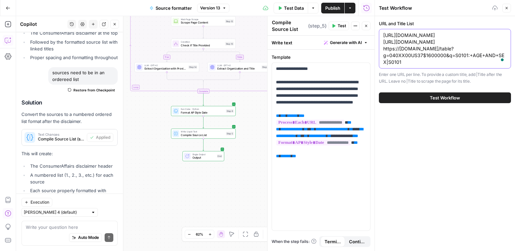
type textarea "[URL][DOMAIN_NAME] [URL][DOMAIN_NAME] https://[DOMAIN_NAME]/table?g=040XX00US37…"
click at [437, 94] on span "Test Workflow" at bounding box center [445, 97] width 30 height 7
click at [432, 101] on button "Test Workflow" at bounding box center [445, 97] width 132 height 11
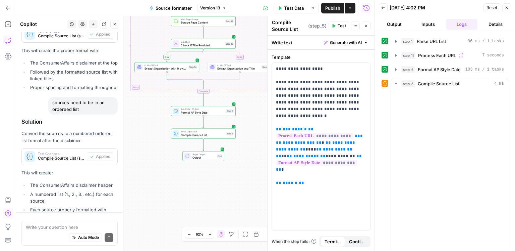
scroll to position [1134, 0]
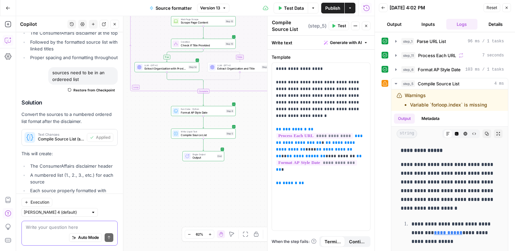
click at [59, 230] on textarea at bounding box center [70, 227] width 88 height 7
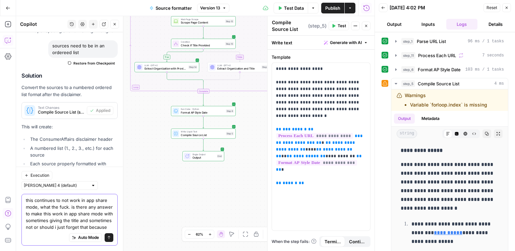
scroll to position [1168, 0]
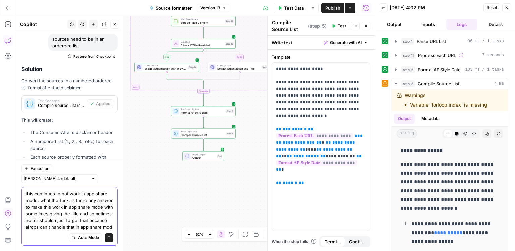
type textarea "this continues to not work in app share mode, what the fuck. is there any answe…"
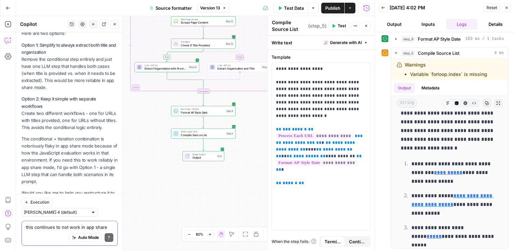
scroll to position [1434, 0]
click at [63, 226] on textarea "this continues to not work in app share mode, what the fuck. is there any answe…" at bounding box center [70, 227] width 88 height 7
type textarea "option 1"
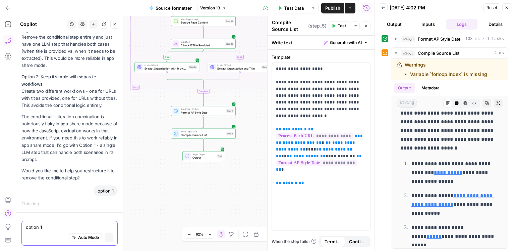
scroll to position [1376, 0]
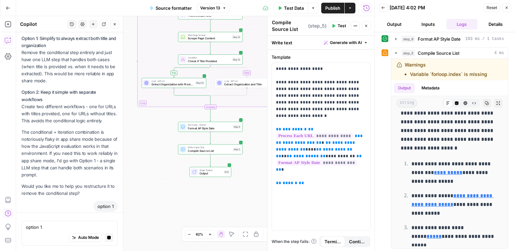
drag, startPoint x: 153, startPoint y: 173, endPoint x: 162, endPoint y: 203, distance: 31.1
click at [162, 203] on div "true false Workflow Input Settings Inputs Run Code · Python Parse URL List Step…" at bounding box center [195, 133] width 359 height 235
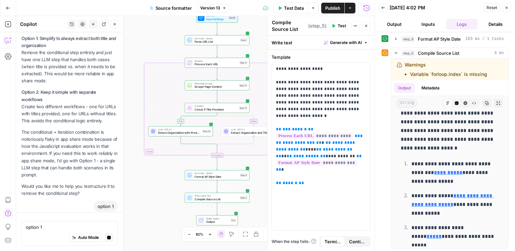
drag, startPoint x: 155, startPoint y: 166, endPoint x: 160, endPoint y: 201, distance: 34.9
click at [160, 201] on div "true false Workflow Input Settings Inputs Run Code · Python Parse URL List Step…" at bounding box center [195, 133] width 359 height 235
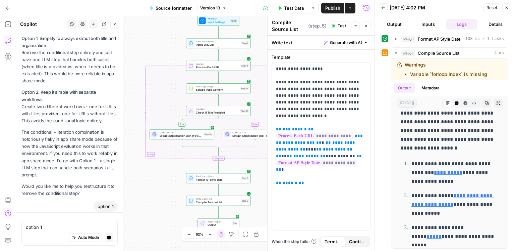
drag, startPoint x: 154, startPoint y: 188, endPoint x: 162, endPoint y: 201, distance: 15.1
click at [162, 201] on div "true false Workflow Input Settings Inputs Run Code · Python Parse URL List Step…" at bounding box center [195, 133] width 359 height 235
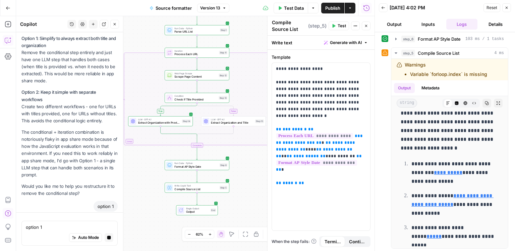
drag, startPoint x: 159, startPoint y: 197, endPoint x: 131, endPoint y: 174, distance: 36.5
click at [131, 174] on div "true false Workflow Input Settings Inputs Run Code · Python Parse URL List Step…" at bounding box center [195, 133] width 359 height 235
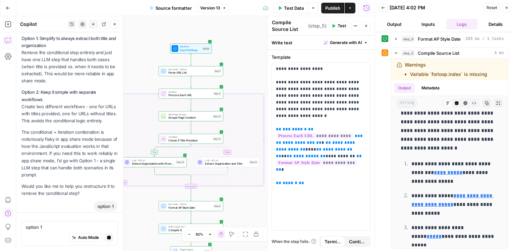
drag, startPoint x: 148, startPoint y: 162, endPoint x: 142, endPoint y: 203, distance: 41.7
click at [142, 203] on div "true false Workflow Input Settings Inputs Run Code · Python Parse URL List Step…" at bounding box center [195, 133] width 359 height 235
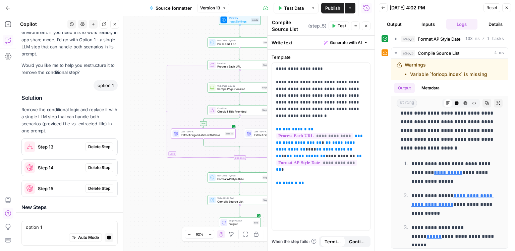
scroll to position [1480, 0]
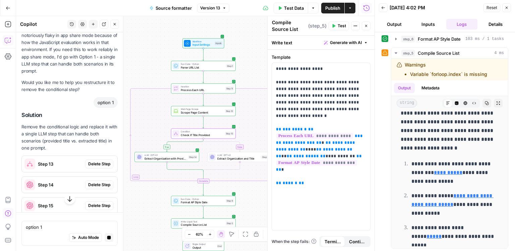
click at [102, 161] on span "Delete Step" at bounding box center [99, 164] width 22 height 6
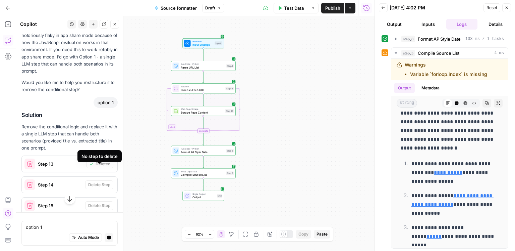
click at [275, 145] on div "Workflow Input Settings Inputs Run Code · Python Parse URL List Step 1 Loop Ite…" at bounding box center [195, 133] width 359 height 235
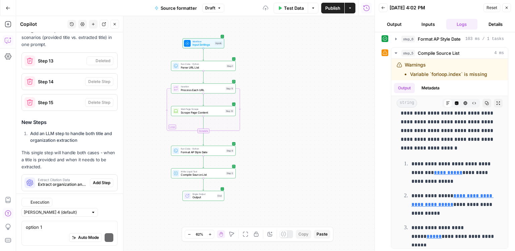
scroll to position [1883, 0]
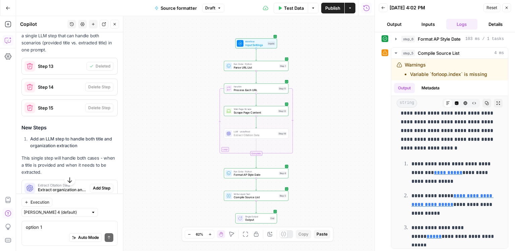
click at [103, 185] on span "Add Step" at bounding box center [101, 188] width 17 height 6
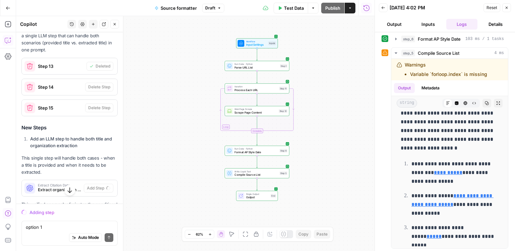
scroll to position [1808, 0]
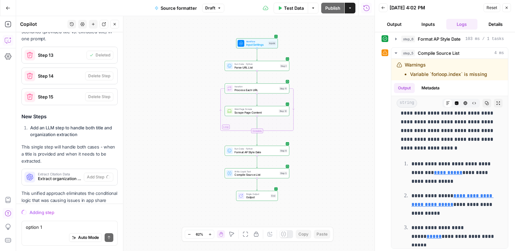
click at [61, 233] on div "Auto Mode Send" at bounding box center [70, 237] width 88 height 15
click at [216, 6] on button "Draft" at bounding box center [213, 8] width 22 height 9
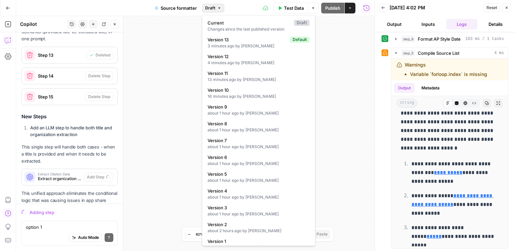
click at [216, 6] on button "Draft" at bounding box center [213, 8] width 22 height 9
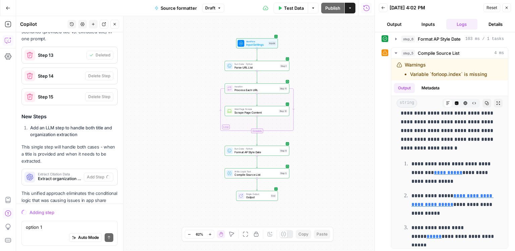
click at [216, 6] on button "Draft" at bounding box center [213, 8] width 22 height 9
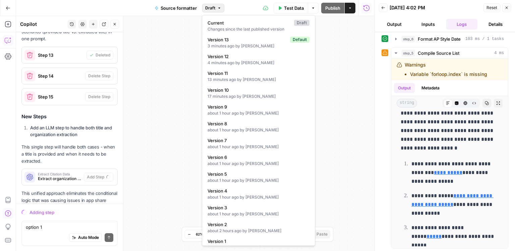
click at [216, 6] on button "Draft" at bounding box center [213, 8] width 22 height 9
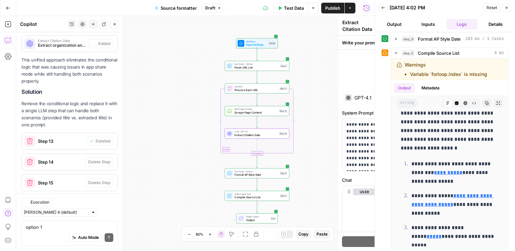
scroll to position [1894, 0]
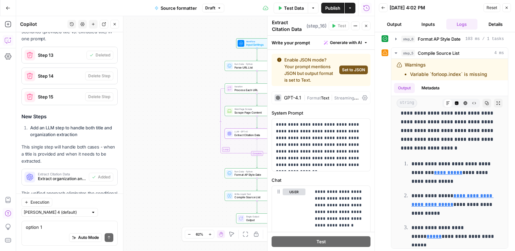
click at [332, 10] on span "Publish" at bounding box center [333, 8] width 15 height 7
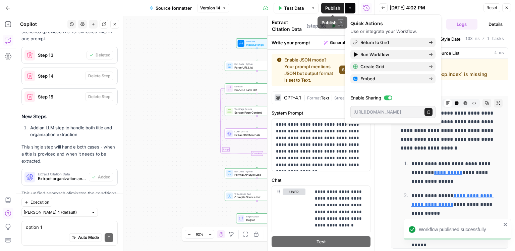
click at [296, 10] on span "Test Data" at bounding box center [294, 8] width 20 height 7
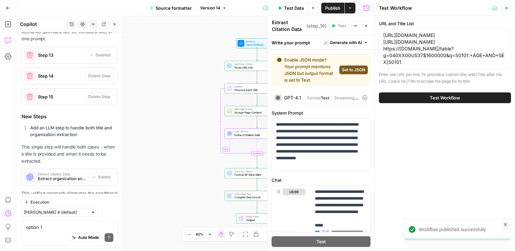
click at [421, 92] on div "Test Workflow" at bounding box center [445, 97] width 132 height 19
click at [423, 94] on button "Test Workflow" at bounding box center [445, 97] width 132 height 11
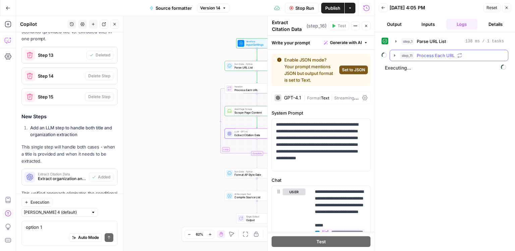
click at [430, 50] on button "step_11 Process Each URL" at bounding box center [449, 55] width 118 height 11
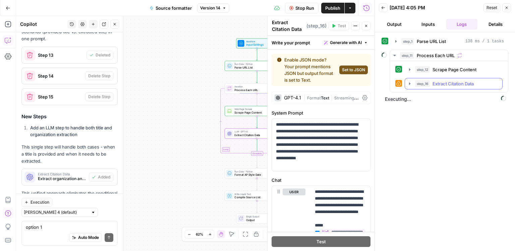
click at [444, 81] on span "Extract Citation Data" at bounding box center [453, 83] width 41 height 7
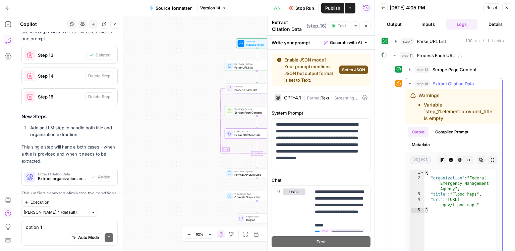
click at [441, 81] on span "Extract Citation Data" at bounding box center [453, 83] width 41 height 7
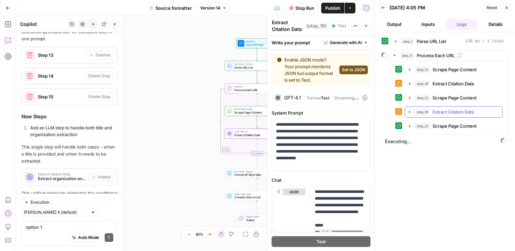
click at [440, 110] on span "Extract Citation Data" at bounding box center [453, 111] width 41 height 7
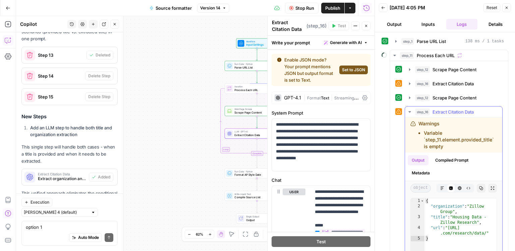
click at [440, 109] on span "Extract Citation Data" at bounding box center [453, 111] width 41 height 7
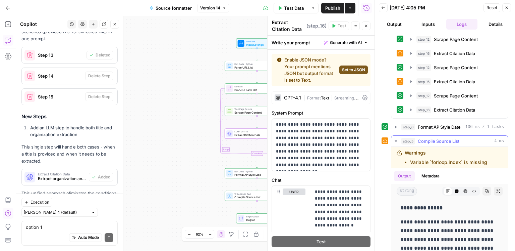
scroll to position [155, 0]
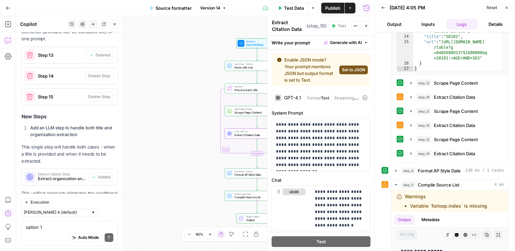
click at [488, 29] on button "Details" at bounding box center [496, 24] width 31 height 11
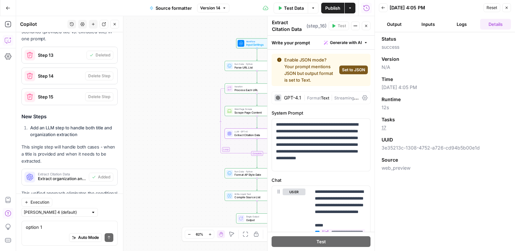
click at [489, 27] on button "Details" at bounding box center [496, 24] width 31 height 11
click at [333, 10] on span "Publish" at bounding box center [333, 8] width 15 height 7
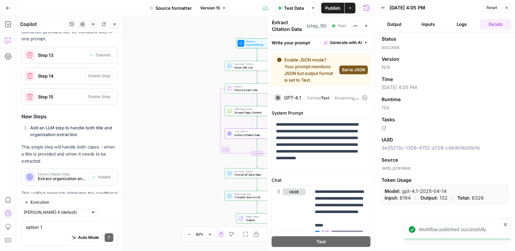
click at [419, 26] on button "Inputs" at bounding box center [428, 24] width 31 height 11
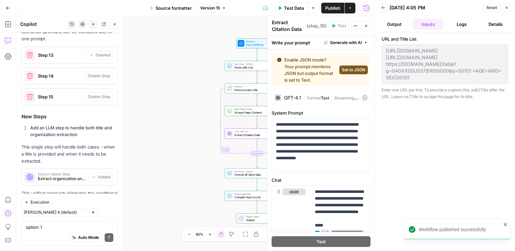
click at [382, 45] on div "URL and Title List [URL][DOMAIN_NAME] [URL][DOMAIN_NAME] https://[DOMAIN_NAME]/…" at bounding box center [445, 68] width 127 height 64
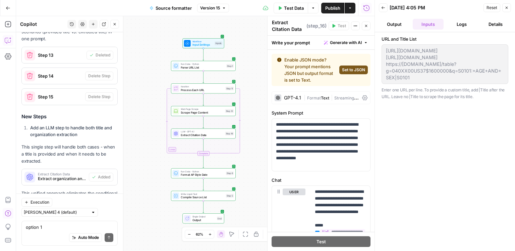
click at [53, 232] on div "Auto Mode Send" at bounding box center [70, 237] width 88 height 15
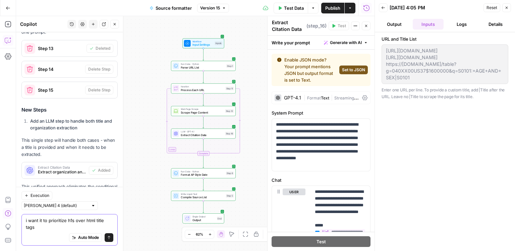
scroll to position [1894, 0]
type textarea "i want it to prioritize h1s over html title tags for title"
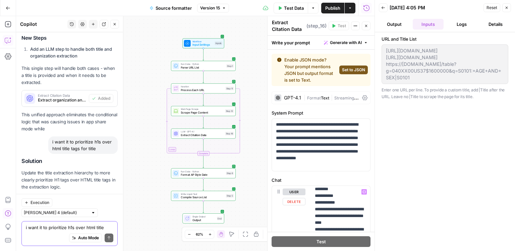
scroll to position [440, 0]
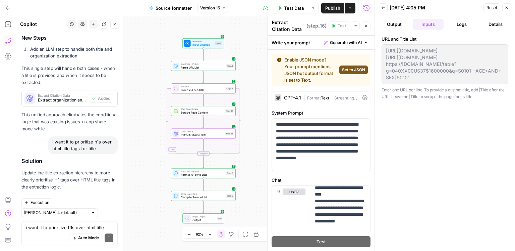
click at [72, 198] on span "Prompt Changes" at bounding box center [66, 199] width 56 height 3
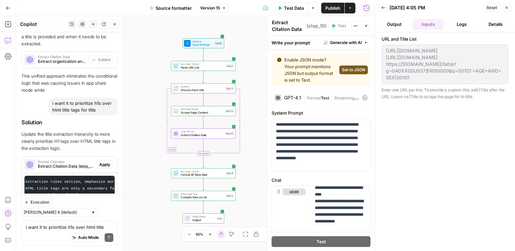
scroll to position [0, 65]
click at [105, 161] on span "Apply" at bounding box center [104, 164] width 11 height 6
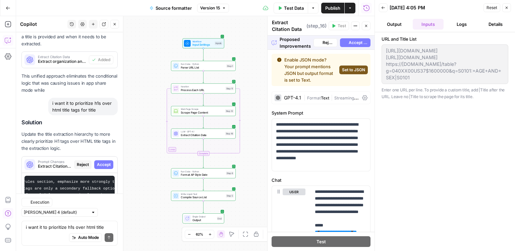
scroll to position [1925, 0]
click at [358, 43] on span "Accept All" at bounding box center [358, 43] width 19 height 6
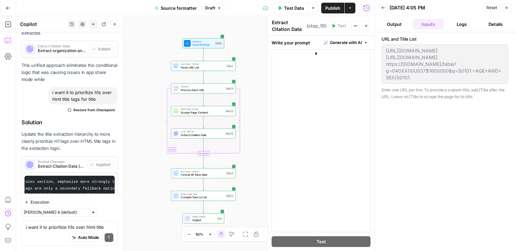
scroll to position [1007, 0]
click at [336, 6] on span "Publish" at bounding box center [333, 8] width 15 height 7
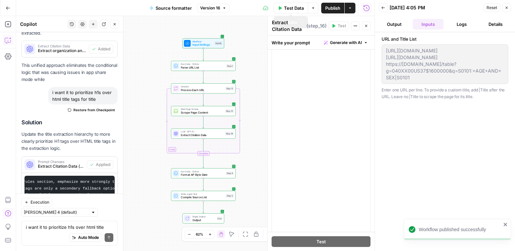
click at [283, 7] on button "Test Data" at bounding box center [291, 8] width 35 height 11
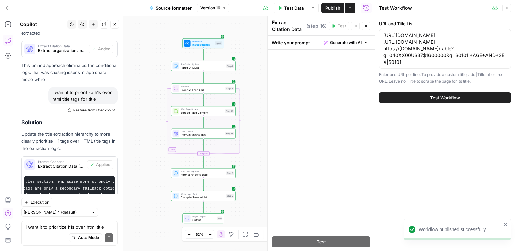
click at [413, 92] on button "Test Workflow" at bounding box center [445, 97] width 132 height 11
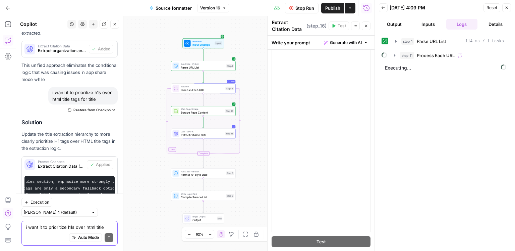
click at [56, 224] on textarea "i want it to prioritize h1s over html title tags for title" at bounding box center [70, 227] width 88 height 7
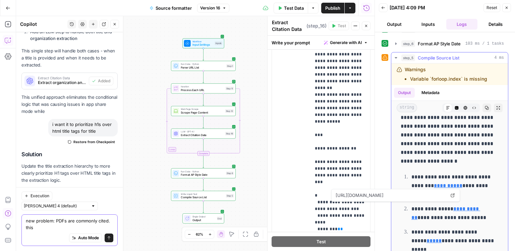
scroll to position [31, 0]
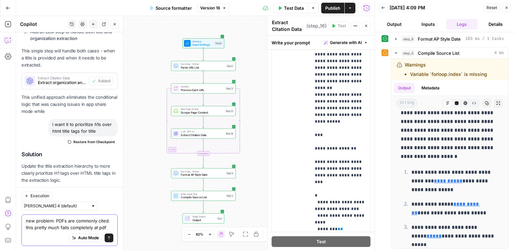
type textarea "new problem: PDFs are commonly cited. this pretty much fails completely at pdfs"
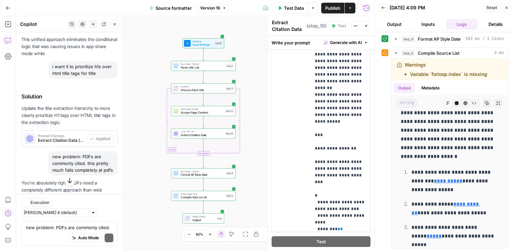
scroll to position [2149, 0]
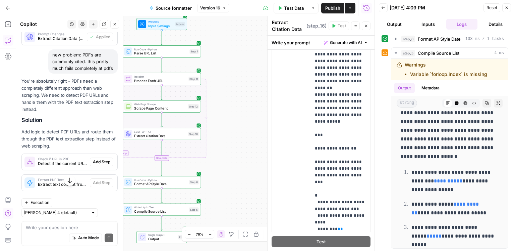
drag, startPoint x: 247, startPoint y: 132, endPoint x: 213, endPoint y: 132, distance: 34.2
click at [213, 132] on div "Workflow Input Settings Inputs Run Code · Python Parse URL List Step 1 Loop Ite…" at bounding box center [195, 133] width 359 height 235
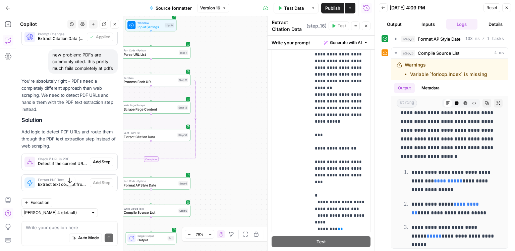
drag, startPoint x: 253, startPoint y: 118, endPoint x: 202, endPoint y: 167, distance: 71.4
click at [202, 167] on div "Workflow Input Settings Inputs Run Code · Python Parse URL List Step 1 Loop Ite…" at bounding box center [195, 133] width 359 height 235
click at [331, 5] on span "Publish" at bounding box center [333, 8] width 15 height 7
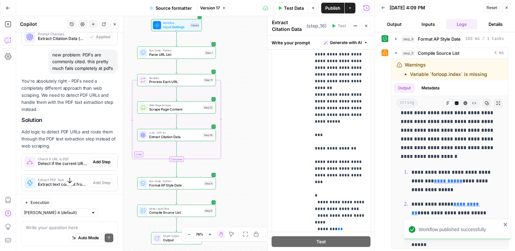
drag, startPoint x: 222, startPoint y: 83, endPoint x: 248, endPoint y: 83, distance: 25.5
click at [248, 83] on div "Workflow Input Settings Inputs Run Code · Python Parse URL List Step 1 Loop Ite…" at bounding box center [195, 133] width 359 height 235
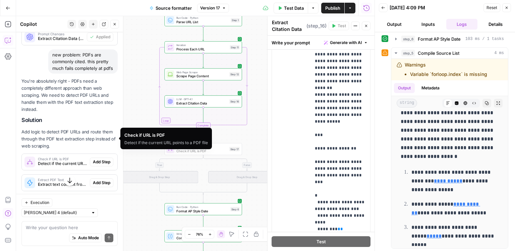
click at [109, 159] on span "Add Step" at bounding box center [101, 162] width 17 height 6
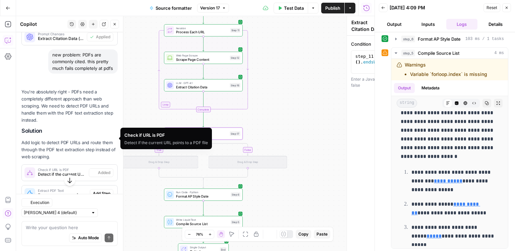
type textarea "Check if URL is PDF"
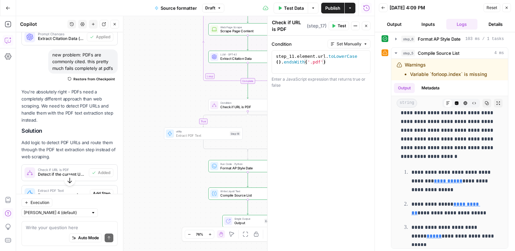
click at [103, 190] on span "Add Step" at bounding box center [101, 193] width 17 height 6
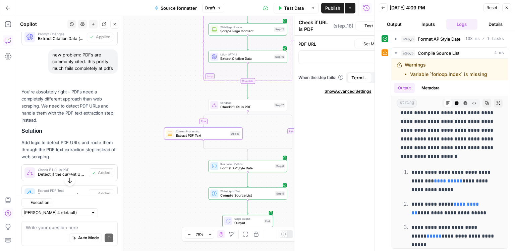
type textarea "Extract PDF Text"
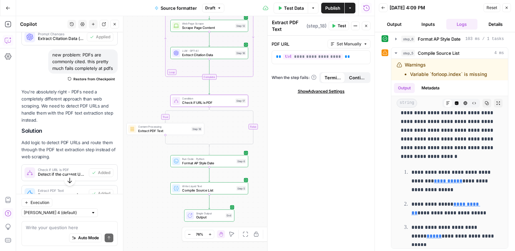
click at [111, 152] on body "ConsumerAffairs New Home Browse Insights Opportunities Your Data Recent Grids S…" at bounding box center [257, 125] width 515 height 251
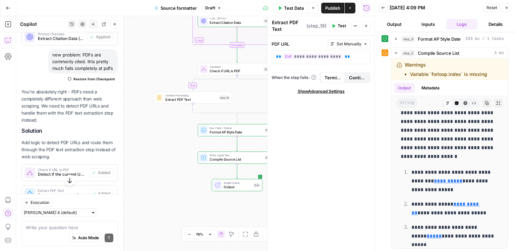
click at [178, 158] on div "true false Workflow Input Settings Inputs Run Code · Python Parse URL List Step…" at bounding box center [195, 133] width 359 height 235
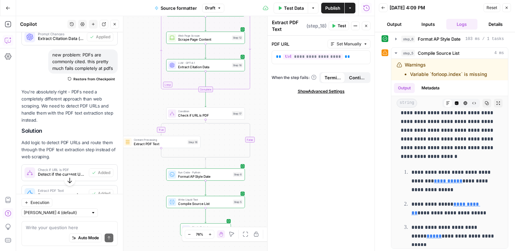
drag, startPoint x: 175, startPoint y: 147, endPoint x: 156, endPoint y: 182, distance: 39.6
click at [144, 191] on div "true false Workflow Input Settings Inputs Run Code · Python Parse URL List Step…" at bounding box center [195, 133] width 359 height 235
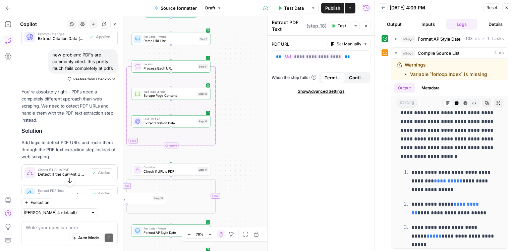
drag, startPoint x: 247, startPoint y: 118, endPoint x: 206, endPoint y: 172, distance: 67.8
click at [220, 164] on div "true false Workflow Input Settings Inputs Run Code · Python Parse URL List Step…" at bounding box center [195, 133] width 359 height 235
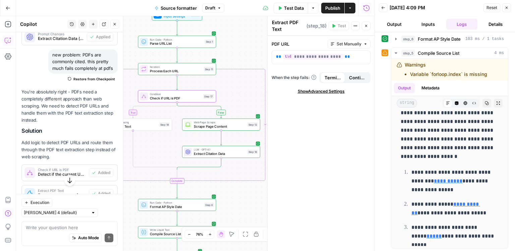
scroll to position [2205, 0]
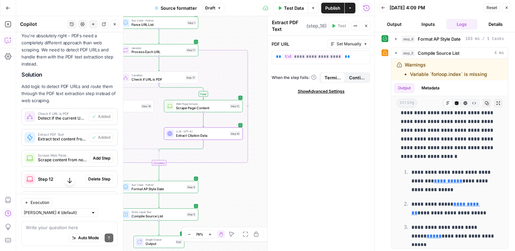
click at [79, 198] on span "Extract Citation Data (step_16)" at bounding box center [66, 201] width 56 height 6
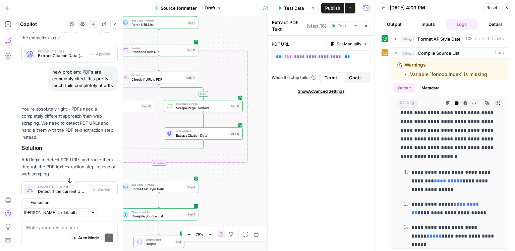
scroll to position [2259, 0]
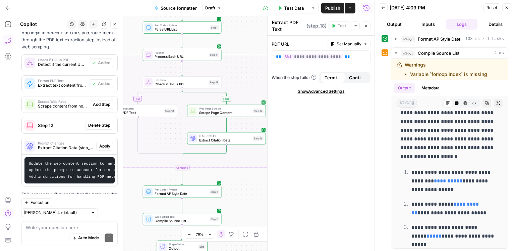
drag, startPoint x: 254, startPoint y: 187, endPoint x: 259, endPoint y: 187, distance: 5.7
click at [259, 187] on div "true false Workflow Input Settings Inputs Run Code · Python Parse URL List Step…" at bounding box center [195, 133] width 359 height 235
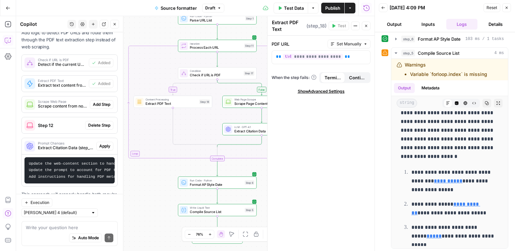
drag, startPoint x: 149, startPoint y: 179, endPoint x: 167, endPoint y: 175, distance: 17.9
click at [167, 175] on div "true false Workflow Input Settings Inputs Run Code · Python Parse URL List Step…" at bounding box center [195, 133] width 359 height 235
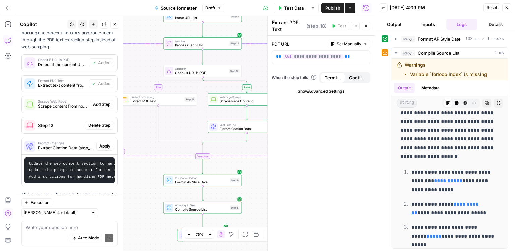
drag, startPoint x: 164, startPoint y: 175, endPoint x: 156, endPoint y: 169, distance: 10.1
click at [149, 172] on div "true false Workflow Input Settings Inputs Run Code · Python Parse URL List Step…" at bounding box center [195, 133] width 359 height 235
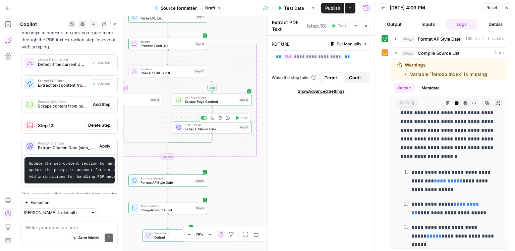
click at [215, 130] on span "Extract Citation Data" at bounding box center [211, 129] width 52 height 5
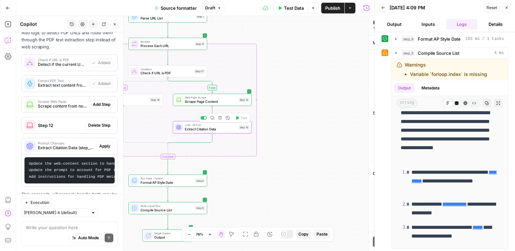
type textarea "Extract Citation Data"
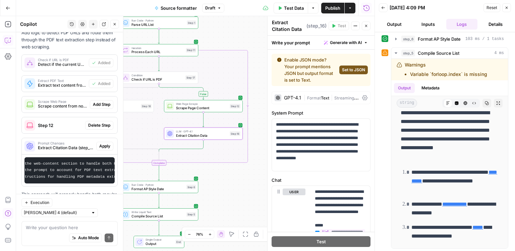
scroll to position [0, 0]
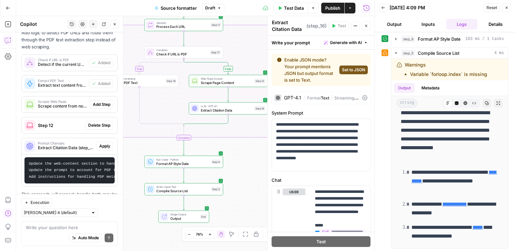
drag, startPoint x: 248, startPoint y: 191, endPoint x: 273, endPoint y: 166, distance: 34.9
click at [274, 165] on body "ConsumerAffairs New Home Browse Insights Opportunities Your Data Recent Grids S…" at bounding box center [257, 125] width 515 height 251
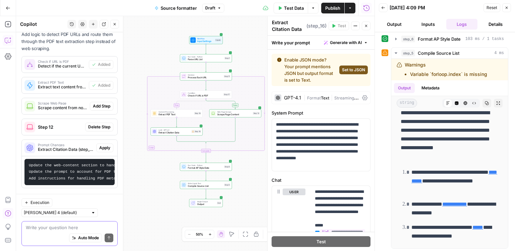
click at [45, 227] on textarea at bounding box center [70, 227] width 88 height 7
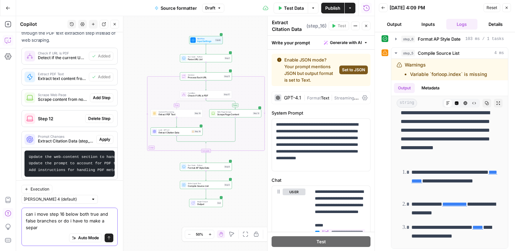
scroll to position [2272, 0]
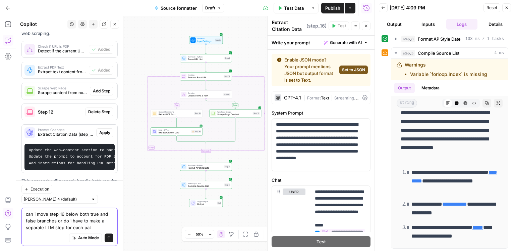
type textarea "can i move step 16 below both true and false branches or do i have to make a se…"
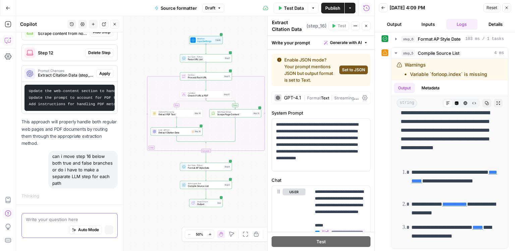
scroll to position [2180, 0]
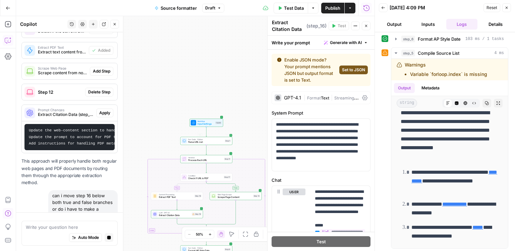
drag, startPoint x: 159, startPoint y: 126, endPoint x: 154, endPoint y: 60, distance: 65.6
click at [153, 53] on div "true false Workflow Input Settings Inputs Run Code · Python Parse URL List Step…" at bounding box center [195, 133] width 359 height 235
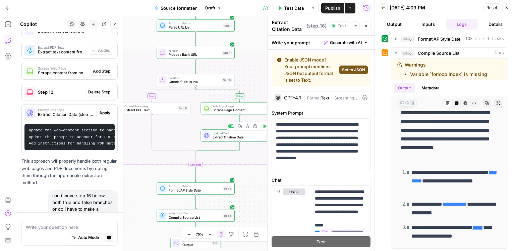
click at [245, 137] on span "Extract Citation Data" at bounding box center [238, 137] width 51 height 5
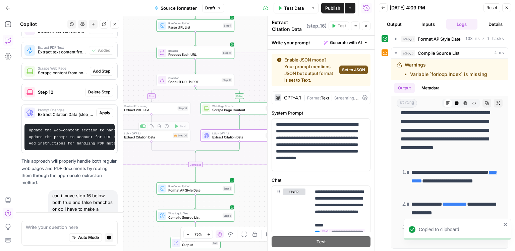
click at [151, 138] on span "Extract Citation Data" at bounding box center [147, 137] width 47 height 5
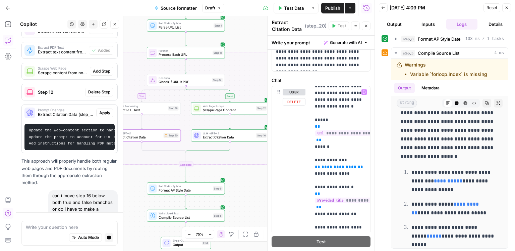
scroll to position [23, 0]
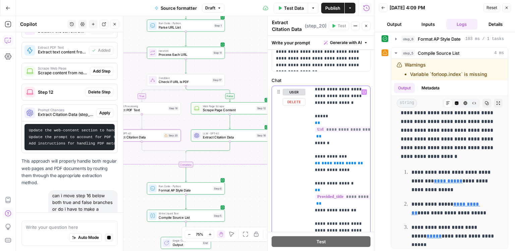
click at [334, 164] on span "**********" at bounding box center [339, 163] width 35 height 4
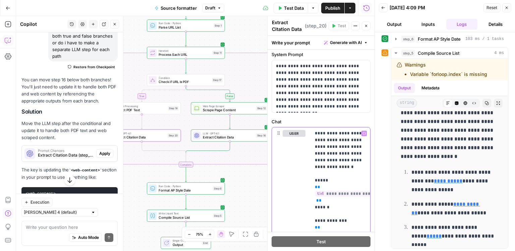
scroll to position [2459, 0]
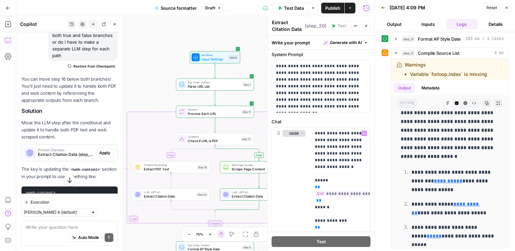
click at [333, 12] on button "Publish" at bounding box center [332, 8] width 23 height 11
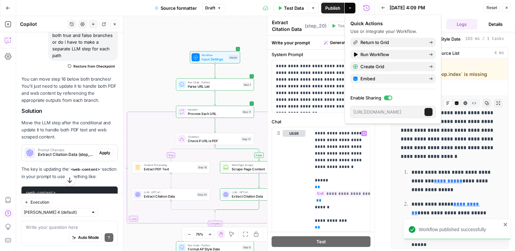
click at [299, 10] on span "Test Data" at bounding box center [294, 8] width 20 height 7
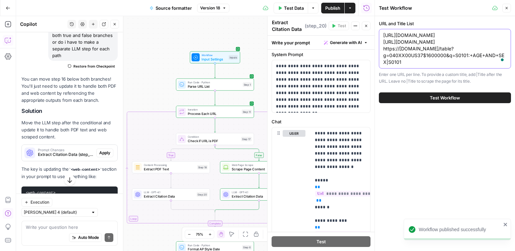
drag, startPoint x: 452, startPoint y: 49, endPoint x: 403, endPoint y: 39, distance: 50.1
click at [403, 39] on textarea "https://www.fema.gov/flood-maps https://www.zillow.com/research/data/ https://d…" at bounding box center [445, 49] width 123 height 34
click at [441, 41] on textarea "https://www.fema.gov/flood-maps https://www.zillow.com/research/data/ https://d…" at bounding box center [445, 49] width 123 height 34
click at [378, 35] on div "Test Workflow Close URL and Title List https://www.fema.gov/flood-maps https://…" at bounding box center [445, 125] width 141 height 251
paste textarea "nmag.gov/wp-content/uploads/2021/11/Used-Car-Buyers-Guide.pdf"
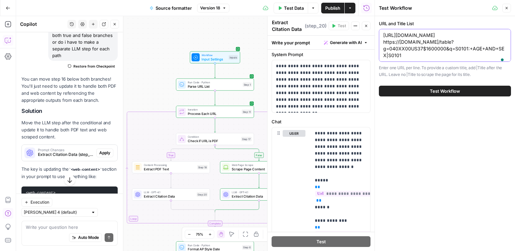
type textarea "[URL][DOMAIN_NAME] https://[DOMAIN_NAME]/table?g=040XX00US37$1600000&q=S0101:+A…"
click at [443, 94] on span "Test Workflow" at bounding box center [445, 91] width 30 height 7
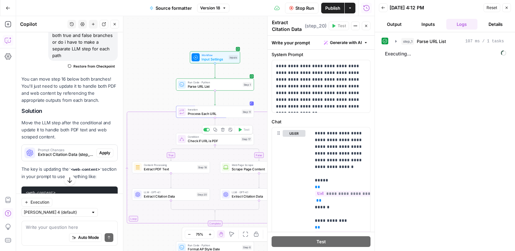
click at [244, 139] on div "Step 17" at bounding box center [246, 139] width 11 height 5
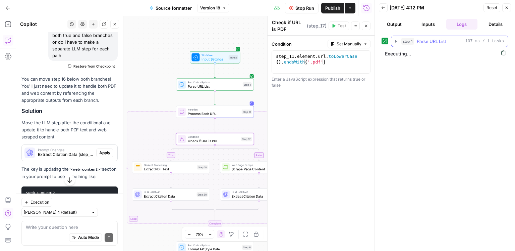
click at [452, 45] on button "step_1 Parse URL List 107 ms / 1 tasks" at bounding box center [450, 41] width 117 height 11
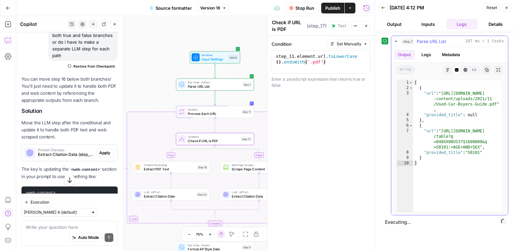
click at [452, 45] on button "step_1 Parse URL List 107 ms / 1 tasks" at bounding box center [450, 41] width 117 height 11
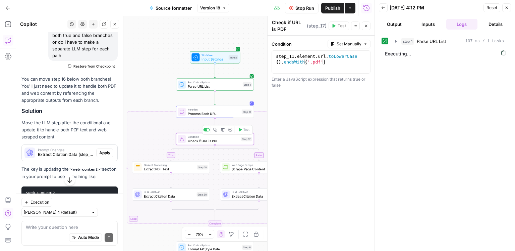
click at [223, 141] on span "Check if URL is PDF" at bounding box center [213, 140] width 51 height 5
click at [194, 115] on span "Process Each URL" at bounding box center [214, 113] width 52 height 5
click at [87, 230] on textarea at bounding box center [70, 227] width 88 height 7
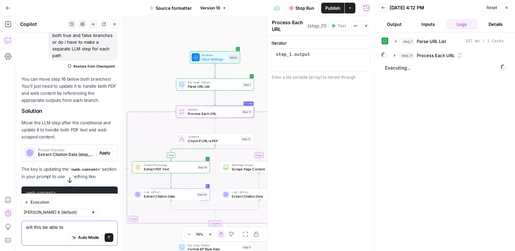
type textarea "will this be able to w"
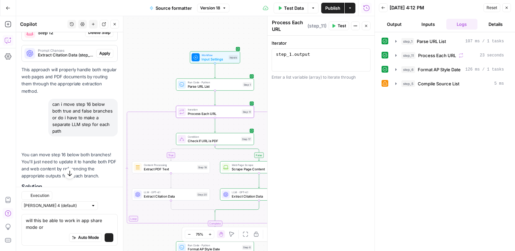
scroll to position [2427, 0]
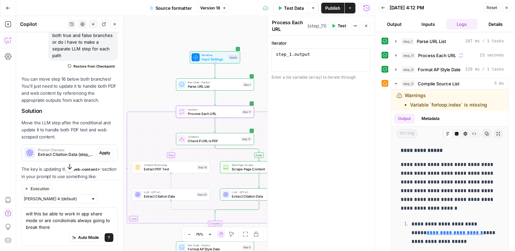
type textarea "will this be able to work in app share mode or are condioinals always going to …"
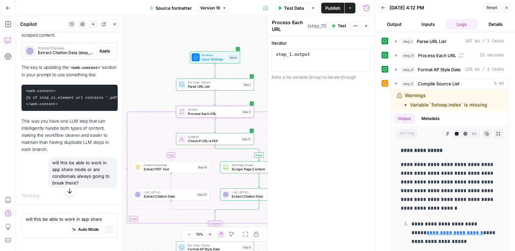
scroll to position [2315, 0]
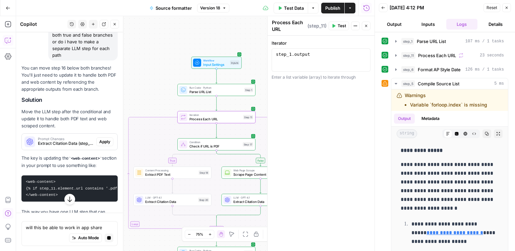
click at [332, 9] on span "Publish" at bounding box center [333, 8] width 15 height 7
click at [424, 25] on button "Inputs" at bounding box center [428, 24] width 31 height 11
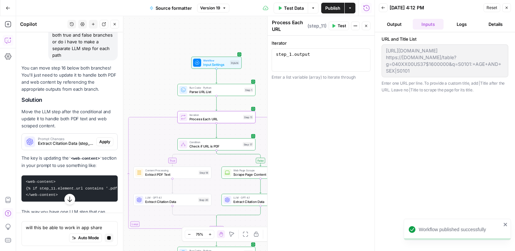
click at [382, 53] on div "[URL][DOMAIN_NAME] https://[DOMAIN_NAME]/table?g=040XX00US37$1600000&q=S0101:+A…" at bounding box center [445, 60] width 127 height 33
click at [293, 12] on button "Test Data" at bounding box center [291, 8] width 35 height 11
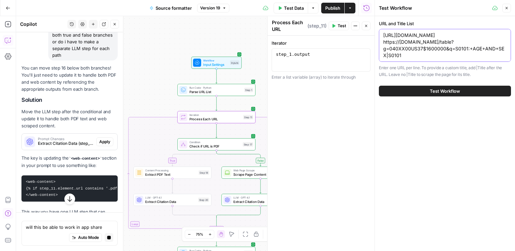
click at [441, 59] on textarea "[URL][DOMAIN_NAME] https://[DOMAIN_NAME]/table?g=040XX00US37$1600000&q=S0101:+A…" at bounding box center [445, 45] width 123 height 27
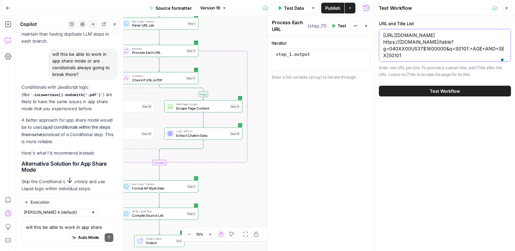
scroll to position [2636, 0]
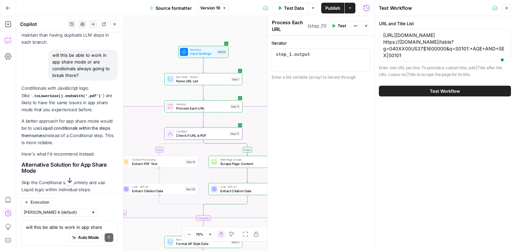
click at [101, 202] on span "Delete Step" at bounding box center [99, 205] width 22 height 6
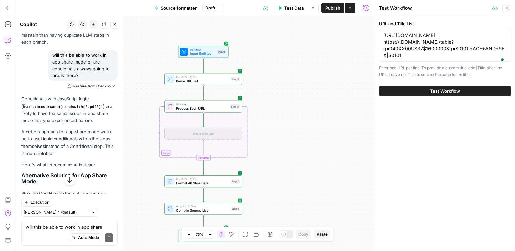
scroll to position [2701, 0]
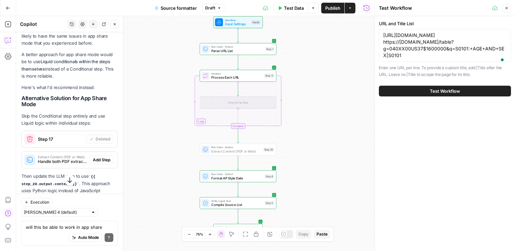
click at [100, 157] on span "Add Step" at bounding box center [101, 160] width 17 height 6
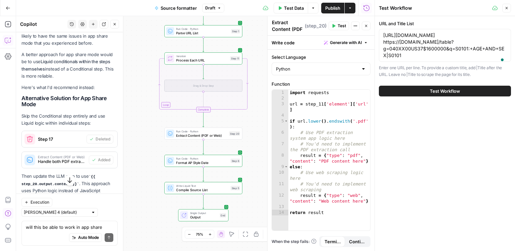
scroll to position [2715, 0]
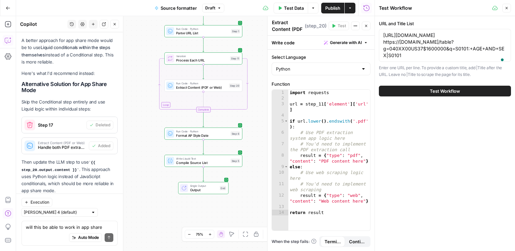
click at [52, 233] on div "Auto Mode Send" at bounding box center [70, 237] width 88 height 15
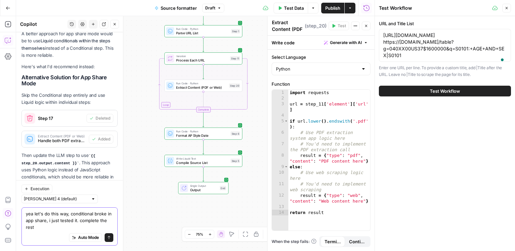
scroll to position [2728, 0]
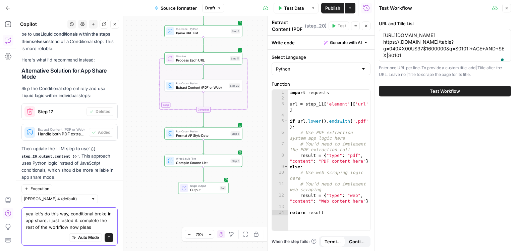
type textarea "yea let's do this way, conditional broke in app share, i just tested it. comple…"
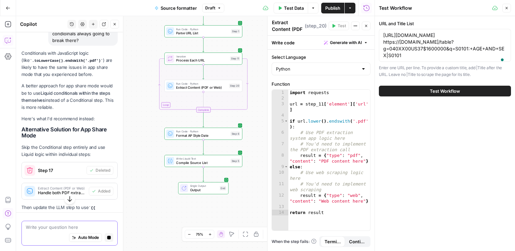
scroll to position [2614, 0]
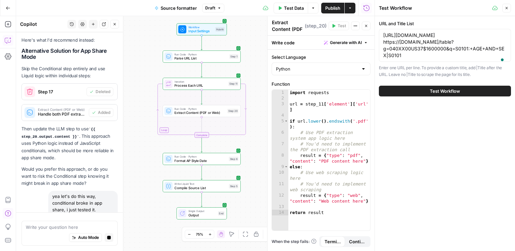
drag, startPoint x: 152, startPoint y: 144, endPoint x: 151, endPoint y: 169, distance: 25.2
click at [151, 169] on div "Workflow Input Settings Inputs Run Code · Python Parse URL List Step 1 Loop Ite…" at bounding box center [195, 133] width 359 height 235
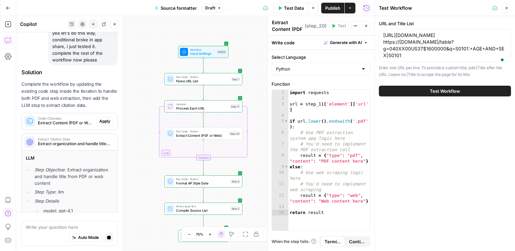
scroll to position [2783, 0]
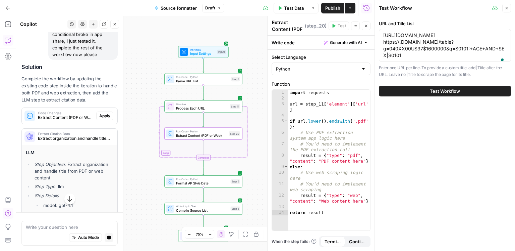
click at [110, 113] on span "Apply" at bounding box center [104, 116] width 11 height 6
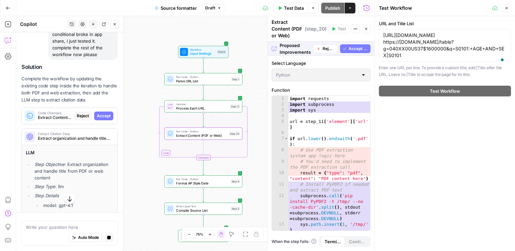
click at [110, 113] on span "Accept" at bounding box center [104, 116] width 14 height 6
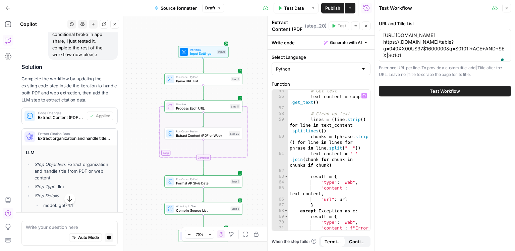
scroll to position [509, 0]
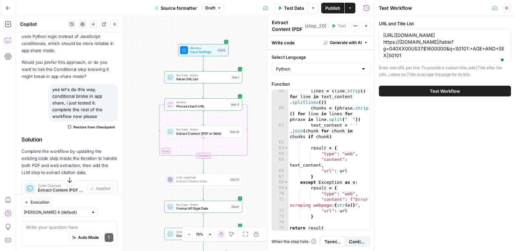
click at [104, 206] on span "Add Step" at bounding box center [101, 209] width 17 height 6
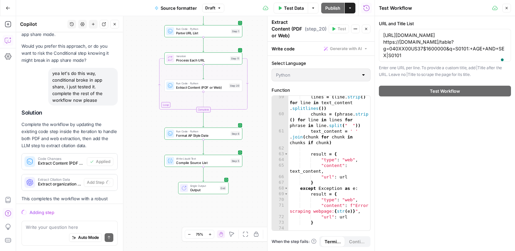
scroll to position [2753, 0]
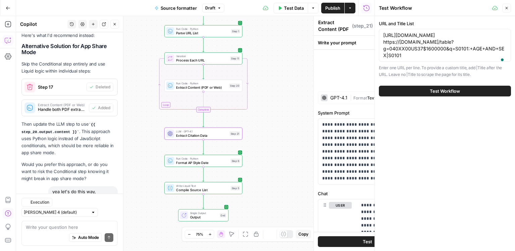
type textarea "Extract Citation Data"
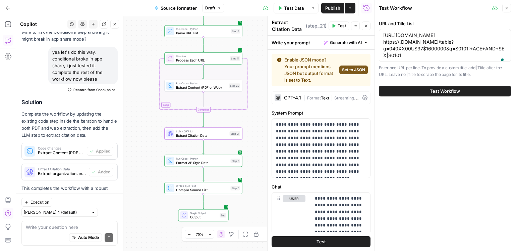
click at [461, 96] on button "Test Workflow" at bounding box center [445, 91] width 132 height 11
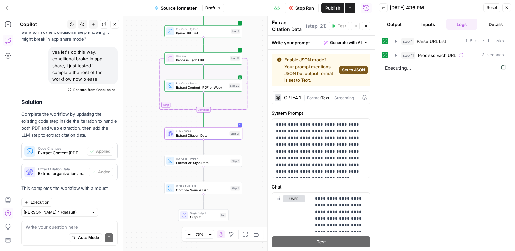
click at [303, 7] on span "Stop Run" at bounding box center [305, 8] width 19 height 7
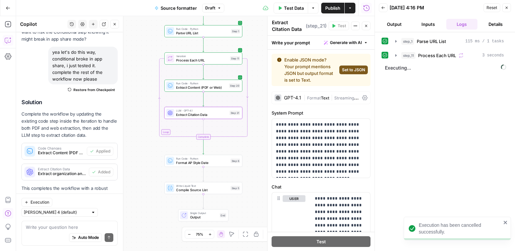
click at [297, 11] on button "Test Data" at bounding box center [291, 8] width 35 height 11
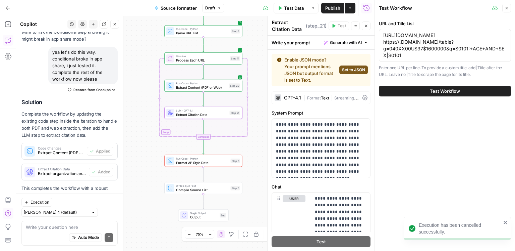
click at [439, 94] on span "Test Workflow" at bounding box center [445, 91] width 30 height 7
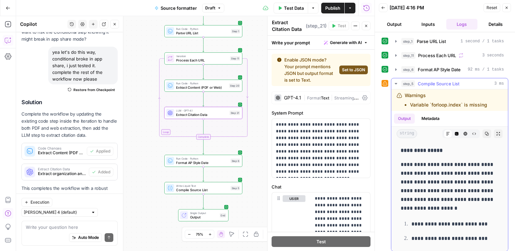
scroll to position [3, 0]
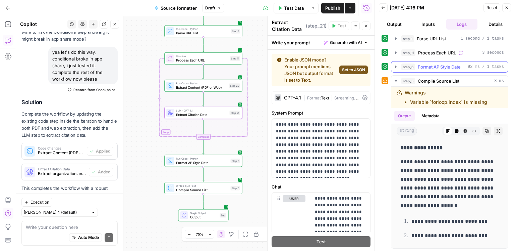
click at [442, 65] on span "Format AP Style Date" at bounding box center [439, 66] width 43 height 7
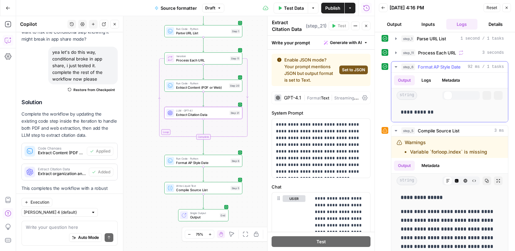
drag, startPoint x: 442, startPoint y: 65, endPoint x: 440, endPoint y: 59, distance: 6.5
click at [442, 65] on span "Format AP Style Date" at bounding box center [439, 66] width 43 height 7
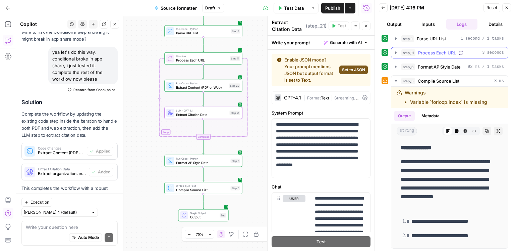
click at [439, 55] on span "Process Each URL" at bounding box center [437, 52] width 38 height 7
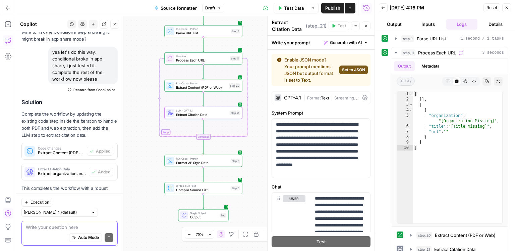
click at [34, 230] on textarea at bounding box center [70, 227] width 88 height 7
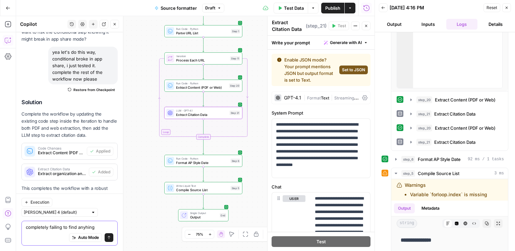
scroll to position [133, 0]
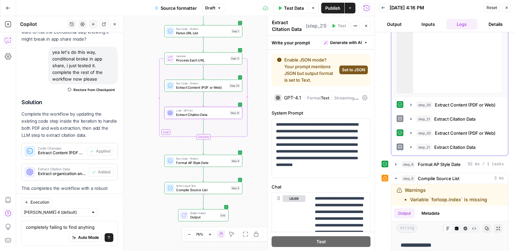
click at [455, 101] on span "Extract Content (PDF or Web)" at bounding box center [465, 104] width 61 height 7
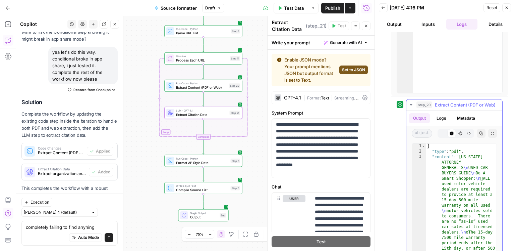
click at [455, 101] on span "Extract Content (PDF or Web)" at bounding box center [465, 104] width 61 height 7
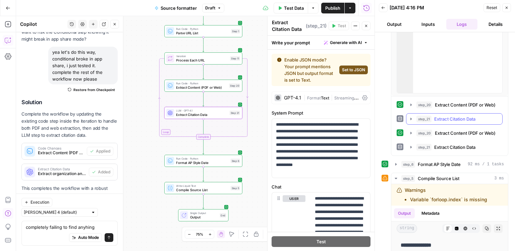
click at [456, 119] on span "Extract Citation Data" at bounding box center [455, 118] width 41 height 7
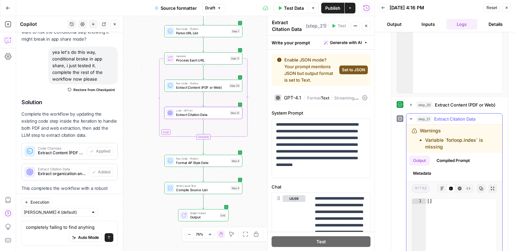
click at [456, 119] on span "Extract Citation Data" at bounding box center [455, 118] width 41 height 7
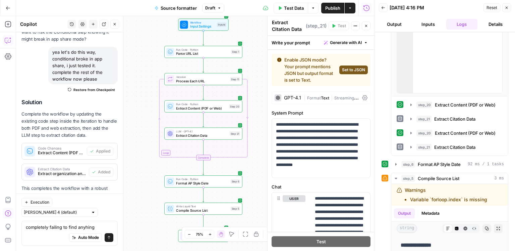
click at [103, 223] on div "completely failing to find anyhing completely failing to find anyhing Auto Mode…" at bounding box center [69, 232] width 96 height 25
type textarea "completely failing to find anyhing"
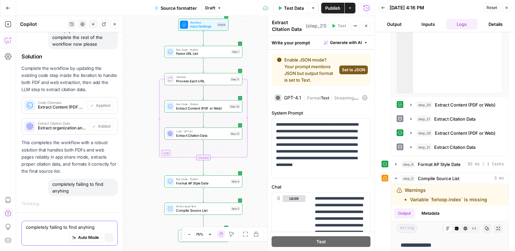
scroll to position [2761, 0]
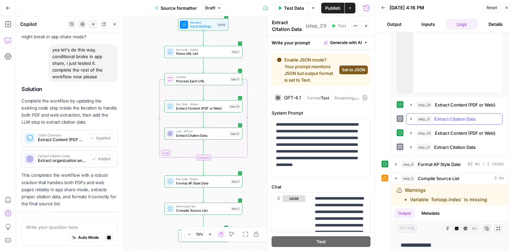
click at [431, 113] on button "step_21 Extract Citation Data 11 ms / 1 tasks" at bounding box center [455, 118] width 96 height 11
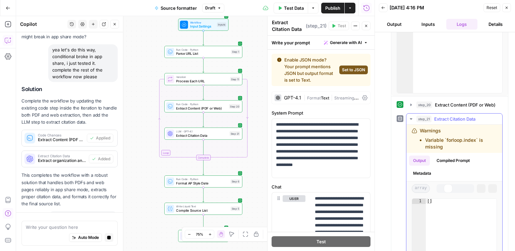
click at [431, 113] on button "step_21 Extract Citation Data 11 ms / 1 tasks" at bounding box center [455, 118] width 96 height 11
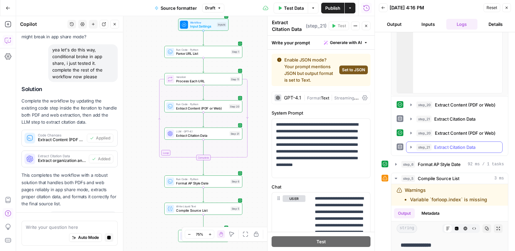
click at [456, 144] on span "Extract Citation Data" at bounding box center [455, 147] width 41 height 7
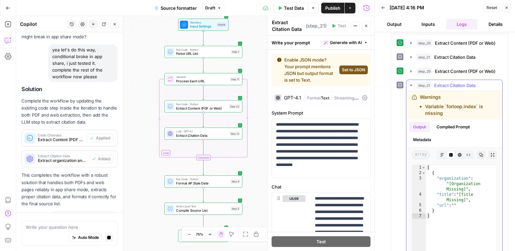
scroll to position [165, 0]
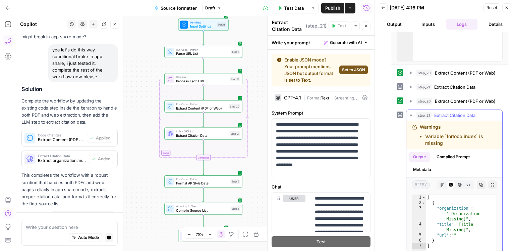
click at [452, 114] on span "Extract Citation Data" at bounding box center [455, 115] width 41 height 7
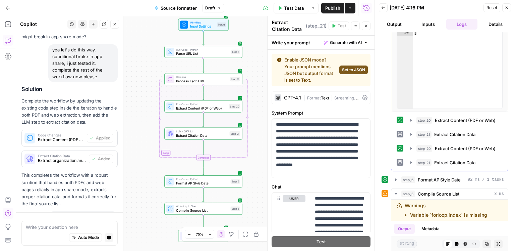
scroll to position [60, 0]
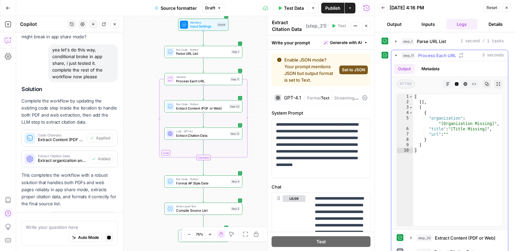
click at [430, 59] on button "step_11 Process Each URL 3 seconds" at bounding box center [450, 55] width 117 height 11
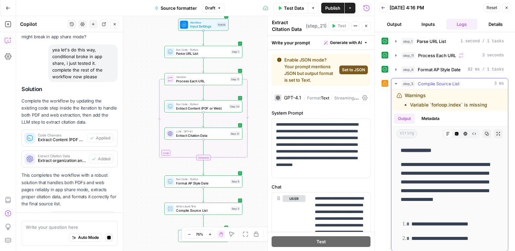
click at [429, 82] on span "Compile Source List" at bounding box center [439, 83] width 42 height 7
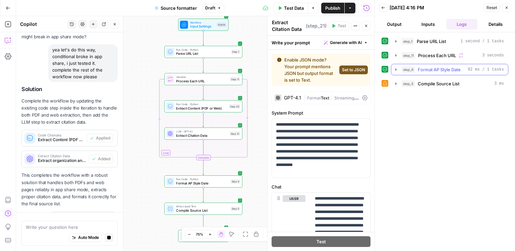
click at [431, 70] on span "Format AP Style Date" at bounding box center [439, 69] width 43 height 7
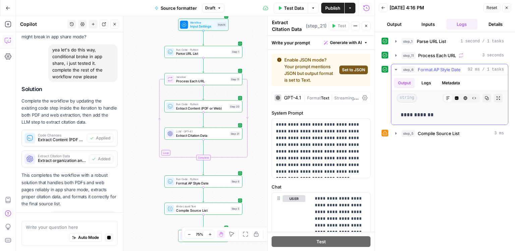
click at [431, 70] on span "Format AP Style Date" at bounding box center [439, 69] width 43 height 7
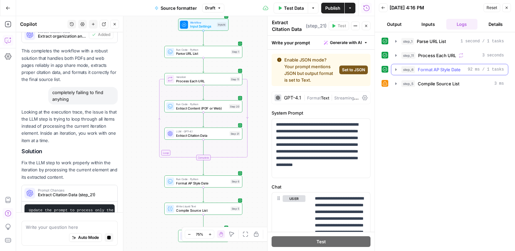
scroll to position [2891, 0]
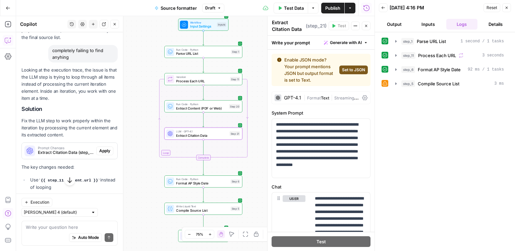
click at [104, 148] on span "Apply" at bounding box center [104, 151] width 11 height 6
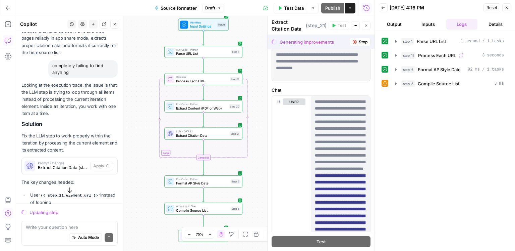
scroll to position [140, 0]
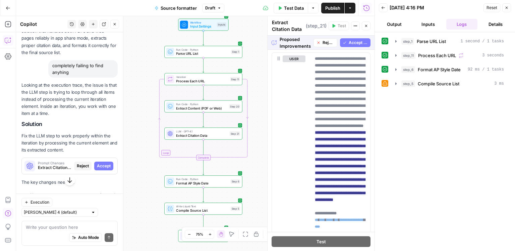
click at [53, 234] on div "Auto Mode Send" at bounding box center [70, 237] width 88 height 15
type textarea "wa"
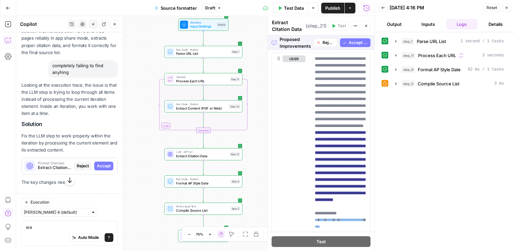
click at [324, 46] on div "Proposed Improvements Reject Accept All" at bounding box center [321, 43] width 107 height 14
click at [325, 44] on span "Reject" at bounding box center [329, 43] width 12 height 6
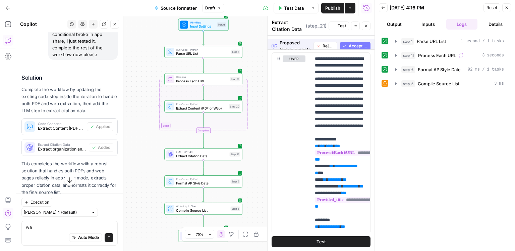
scroll to position [0, 0]
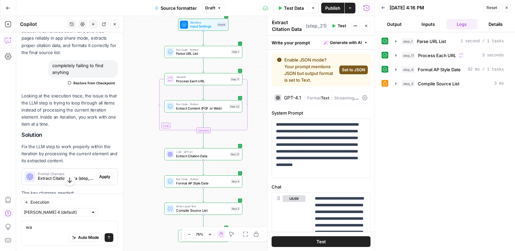
click at [299, 10] on span "Test Data" at bounding box center [294, 8] width 20 height 7
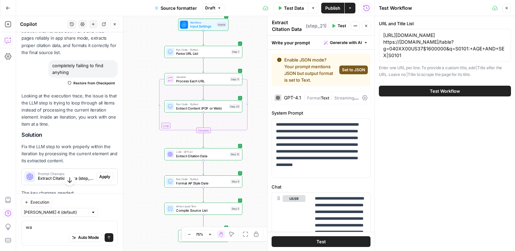
click at [410, 95] on button "Test Workflow" at bounding box center [445, 91] width 132 height 11
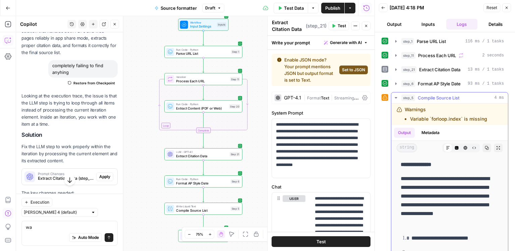
scroll to position [16, 0]
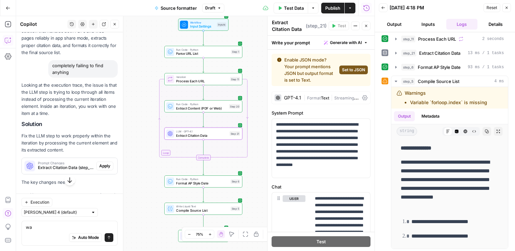
click at [108, 163] on span "Apply" at bounding box center [104, 166] width 11 height 6
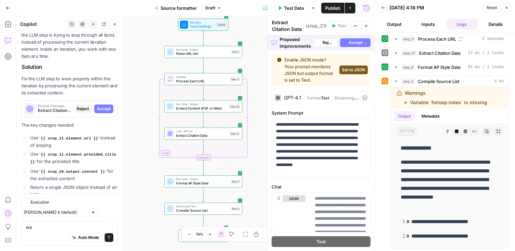
scroll to position [2973, 0]
click at [361, 45] on button "Accept All" at bounding box center [355, 42] width 31 height 9
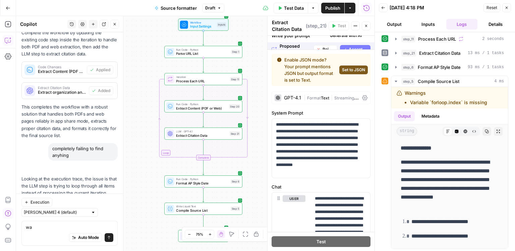
scroll to position [0, 0]
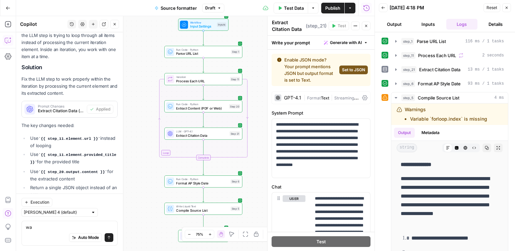
click at [297, 9] on span "Test Data" at bounding box center [294, 8] width 20 height 7
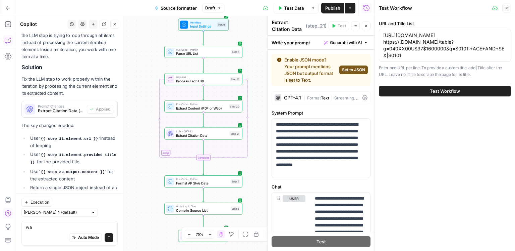
click at [428, 95] on button "Test Workflow" at bounding box center [445, 91] width 132 height 11
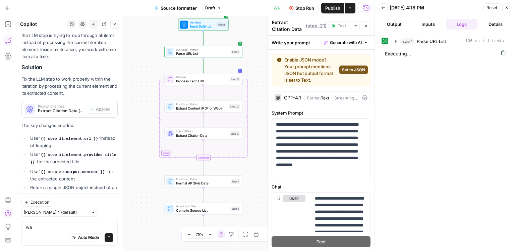
click at [441, 47] on div "step_1 Parse URL List 106 ms / 1 tasks Executing..." at bounding box center [445, 142] width 127 height 212
click at [442, 43] on span "Parse URL List" at bounding box center [431, 41] width 29 height 7
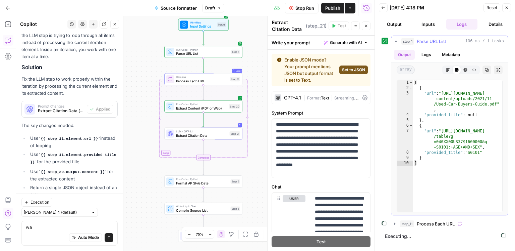
click at [442, 43] on span "Parse URL List" at bounding box center [431, 41] width 29 height 7
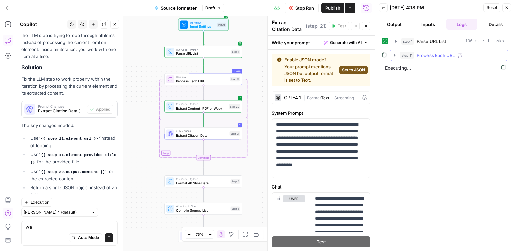
click at [438, 51] on button "step_11 Process Each URL" at bounding box center [449, 55] width 118 height 11
click at [437, 66] on span "Extract Content (PDF or Web)" at bounding box center [464, 69] width 61 height 7
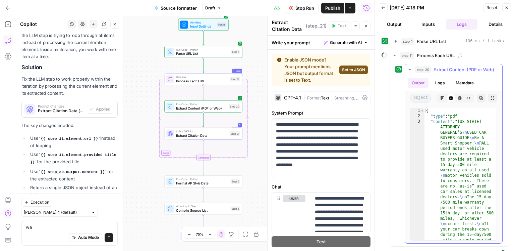
click at [437, 66] on span "Extract Content (PDF or Web)" at bounding box center [464, 69] width 61 height 7
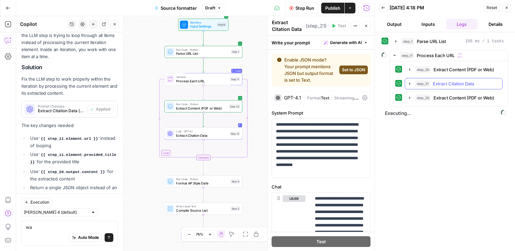
click at [434, 87] on button "step_21 Extract Citation Data 5 seconds / 2 tasks" at bounding box center [453, 83] width 97 height 11
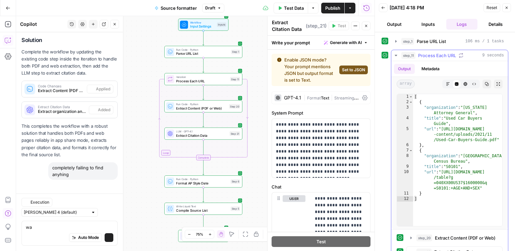
scroll to position [3124, 0]
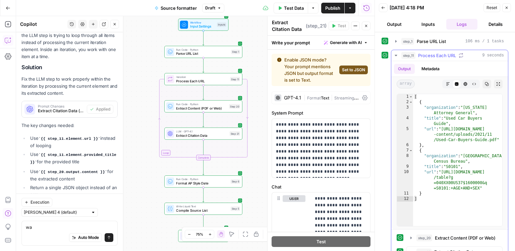
click at [434, 59] on button "step_11 Process Each URL 9 seconds" at bounding box center [450, 55] width 117 height 11
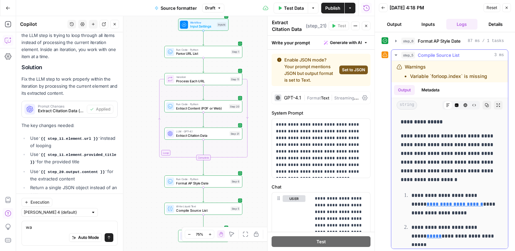
scroll to position [20, 0]
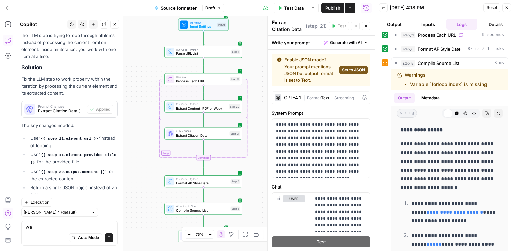
click at [334, 6] on span "Publish" at bounding box center [333, 8] width 15 height 7
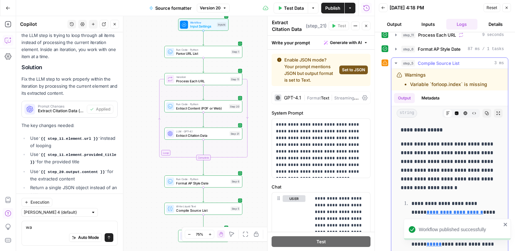
drag, startPoint x: 485, startPoint y: 148, endPoint x: 425, endPoint y: 62, distance: 104.4
click at [484, 147] on p "**********" at bounding box center [450, 166] width 98 height 52
click at [276, 9] on button "Test Data" at bounding box center [291, 8] width 35 height 11
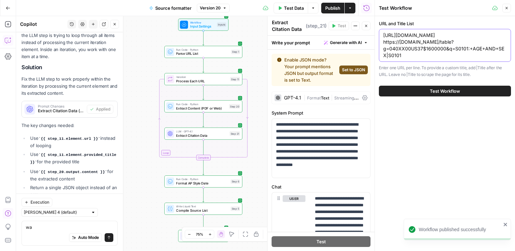
click at [429, 55] on textarea "[URL][DOMAIN_NAME] https://[DOMAIN_NAME]/table?g=040XX00US37$1600000&q=S0101:+A…" at bounding box center [445, 45] width 123 height 27
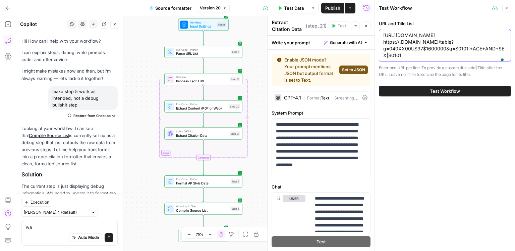
scroll to position [3124, 0]
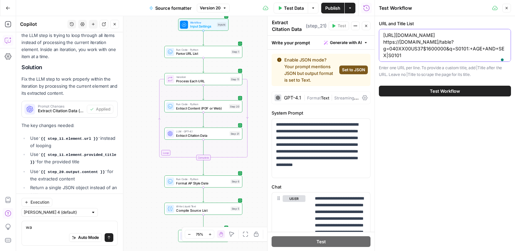
click at [222, 11] on button "Version 20" at bounding box center [213, 8] width 33 height 9
